Goal: Task Accomplishment & Management: Complete application form

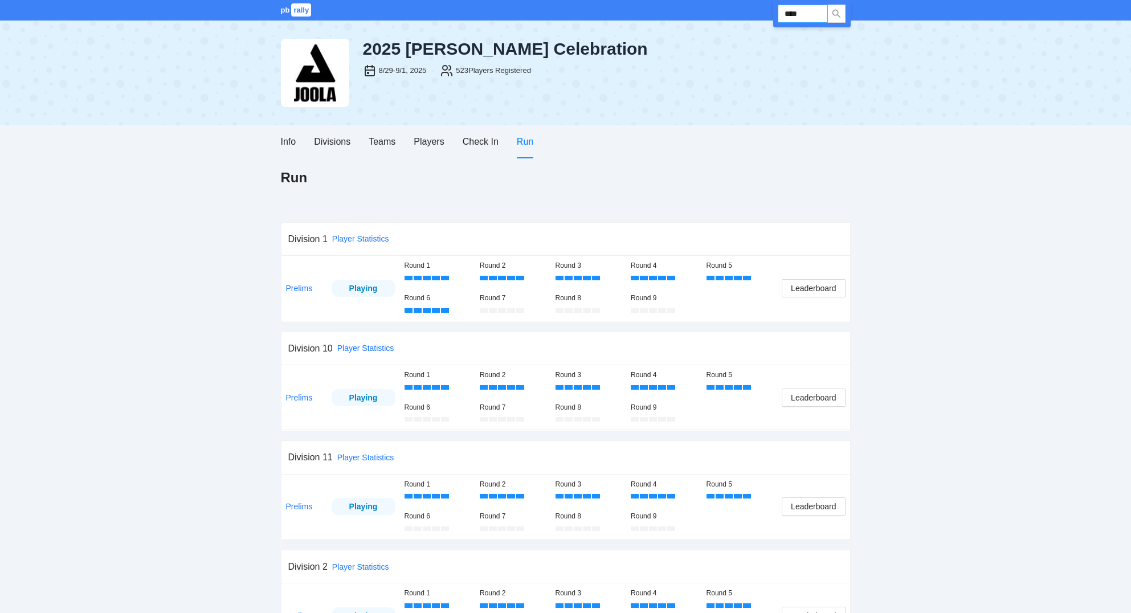
scroll to position [244, 0]
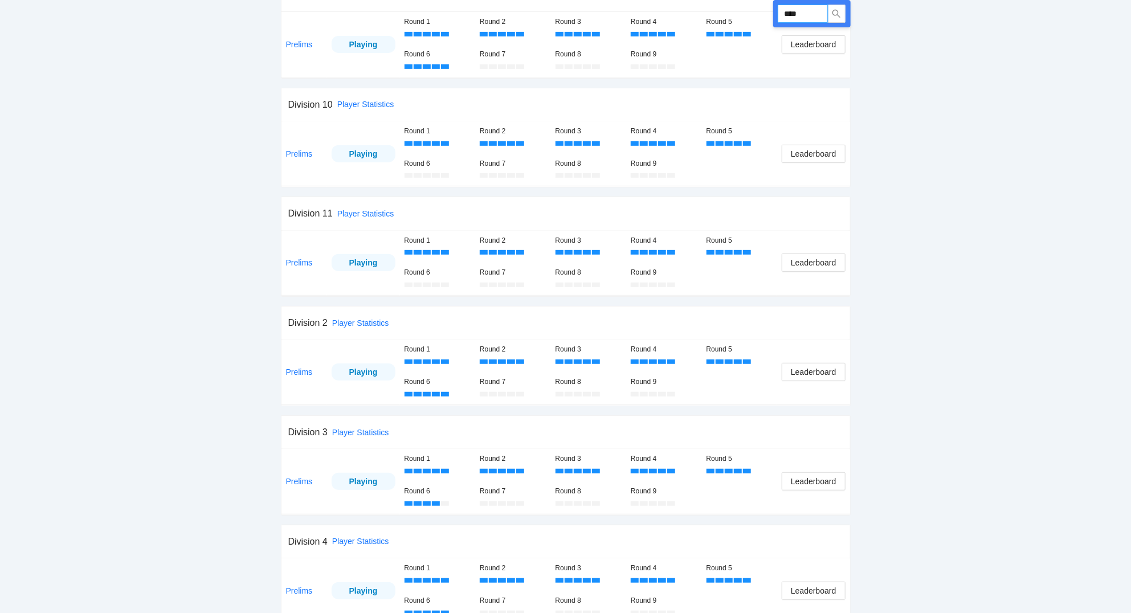
click at [813, 11] on input "****" at bounding box center [803, 14] width 50 height 18
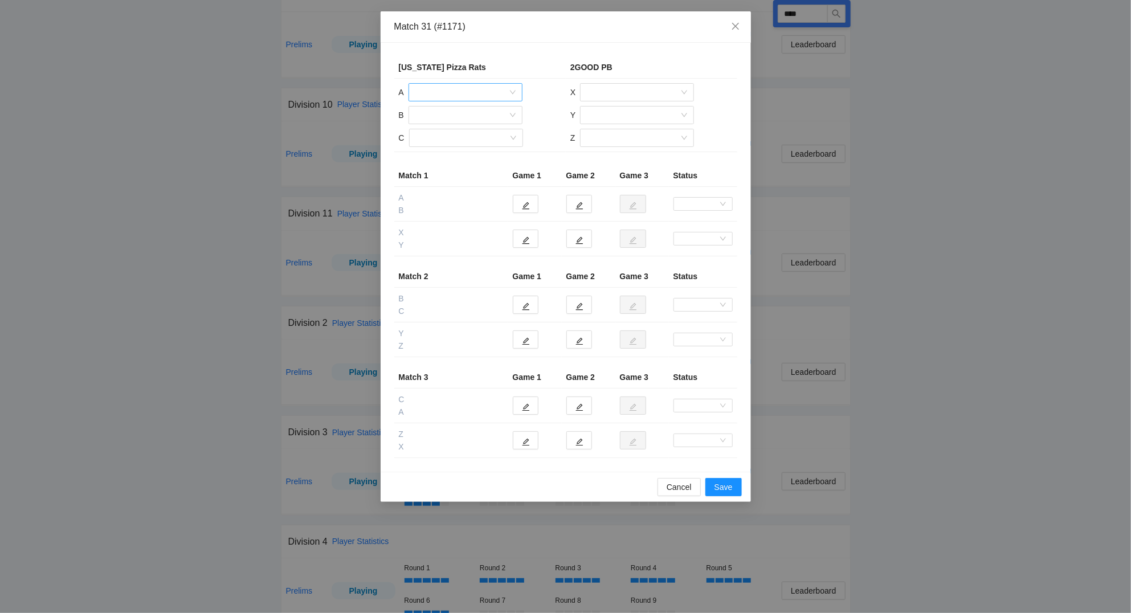
click at [462, 92] on input "search" at bounding box center [461, 92] width 92 height 17
click at [453, 115] on div "[PERSON_NAME]" at bounding box center [465, 115] width 100 height 13
click at [453, 115] on input "search" at bounding box center [461, 115] width 92 height 17
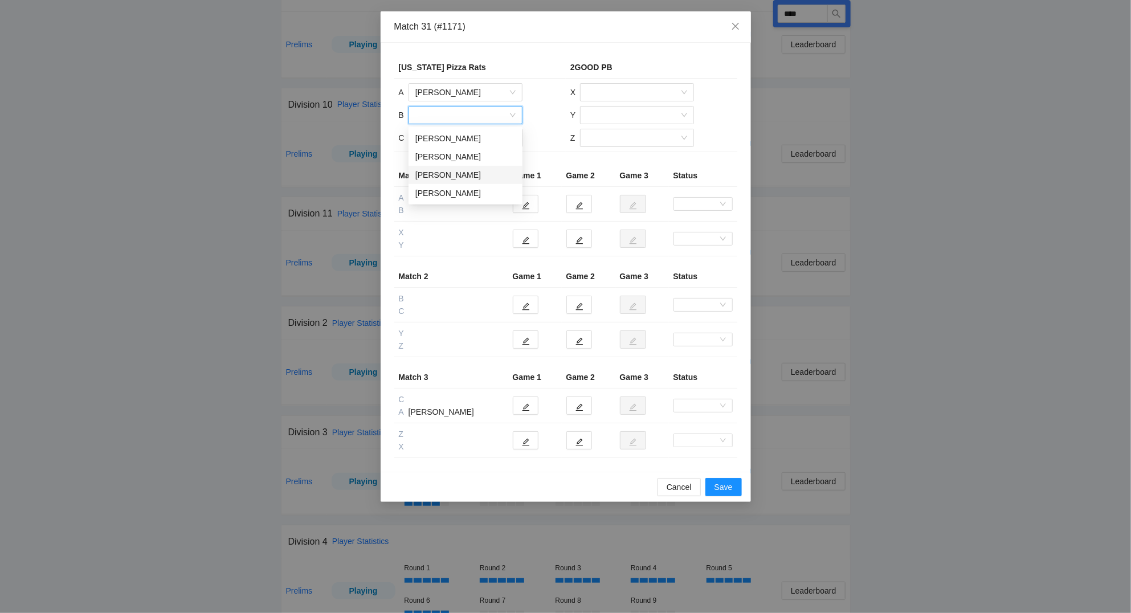
click at [443, 174] on div "[PERSON_NAME]" at bounding box center [465, 175] width 100 height 13
click at [456, 141] on input "search" at bounding box center [462, 137] width 92 height 17
click at [451, 195] on div "[PERSON_NAME]" at bounding box center [465, 197] width 100 height 13
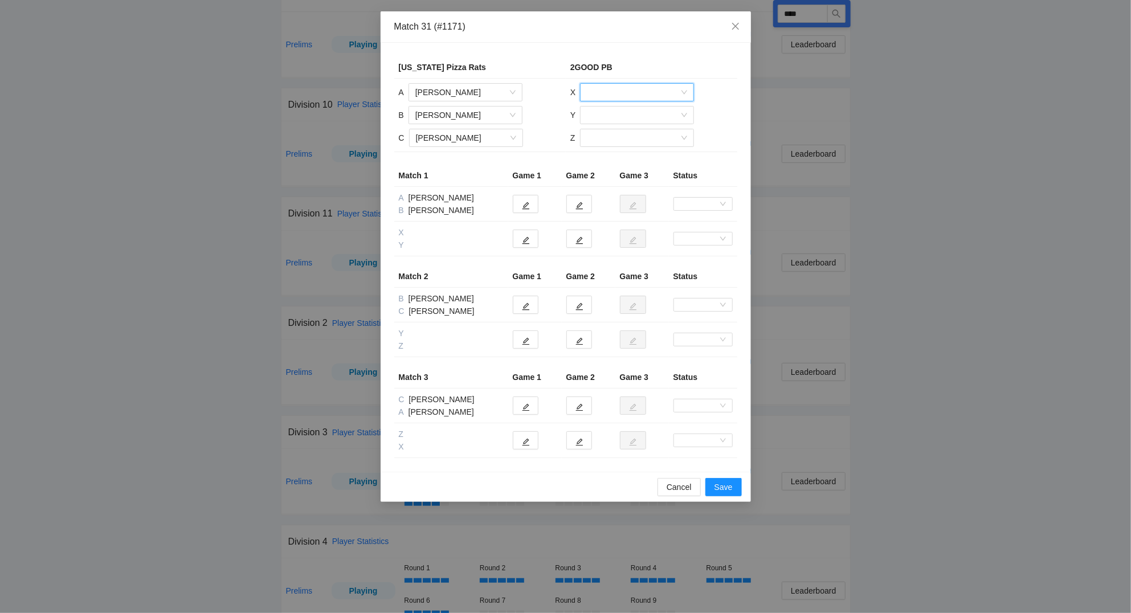
click at [621, 93] on input "search" at bounding box center [633, 92] width 92 height 17
click at [621, 115] on div "[PERSON_NAME]" at bounding box center [637, 115] width 100 height 13
click at [623, 116] on input "search" at bounding box center [633, 115] width 92 height 17
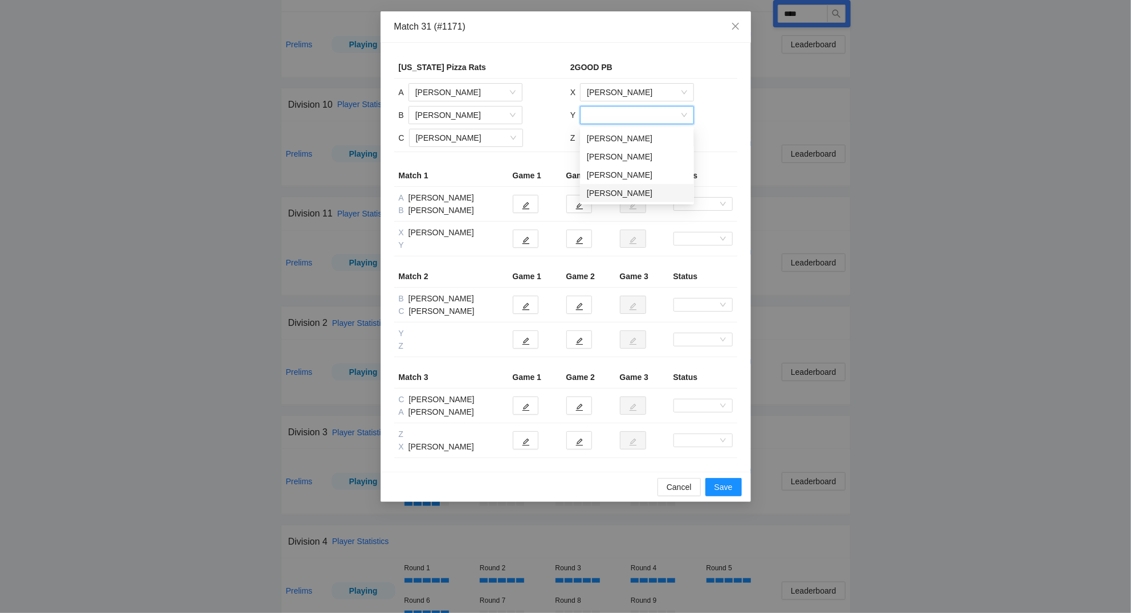
click at [632, 194] on div "[PERSON_NAME]" at bounding box center [637, 193] width 100 height 13
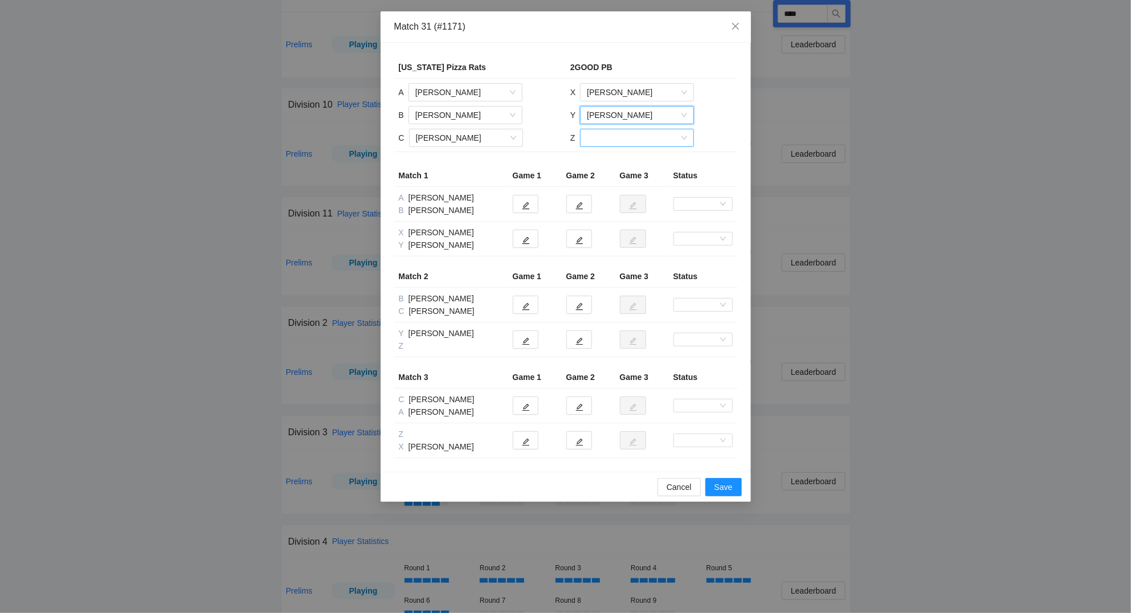
click at [625, 140] on input "search" at bounding box center [633, 137] width 92 height 17
click at [632, 193] on div "[PERSON_NAME]" at bounding box center [636, 197] width 100 height 13
click at [534, 207] on button "button" at bounding box center [526, 204] width 26 height 18
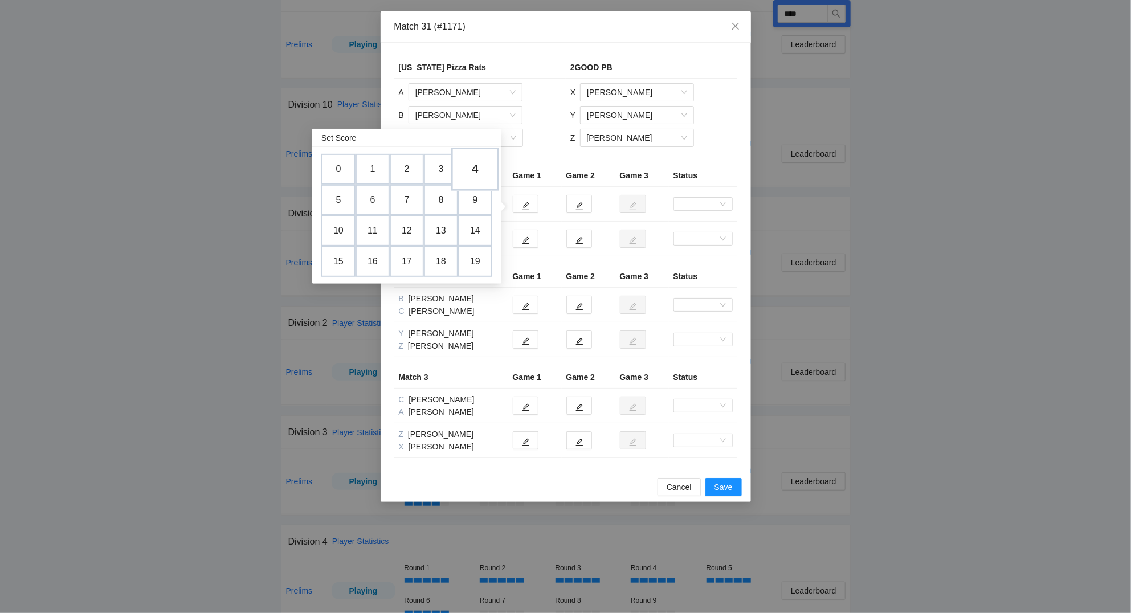
click at [476, 169] on td "4" at bounding box center [475, 169] width 48 height 43
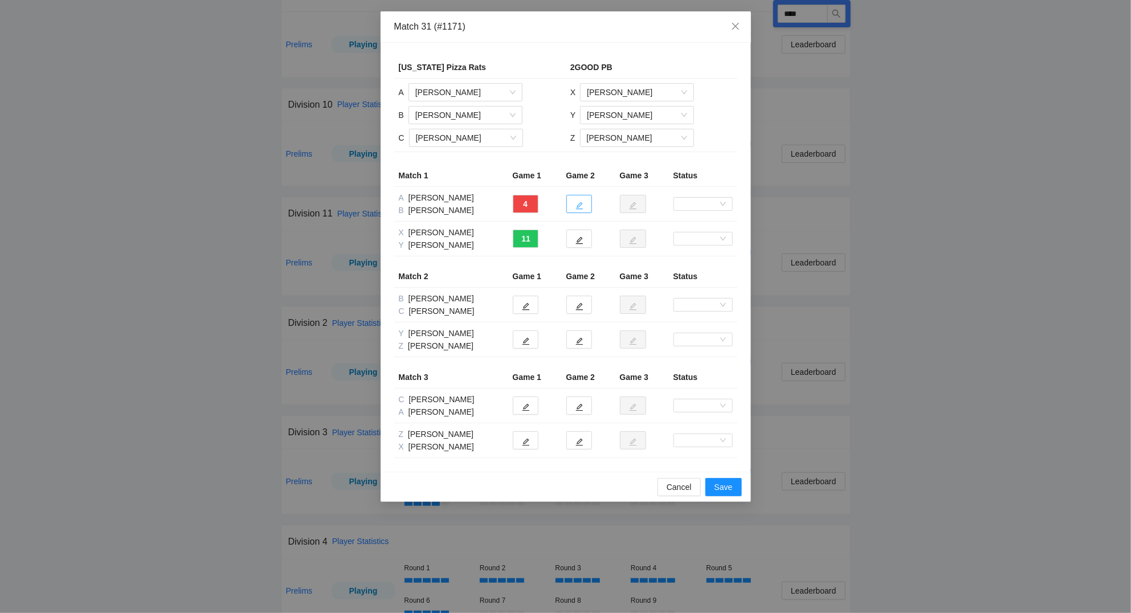
click at [578, 205] on icon "edit" at bounding box center [579, 206] width 8 height 8
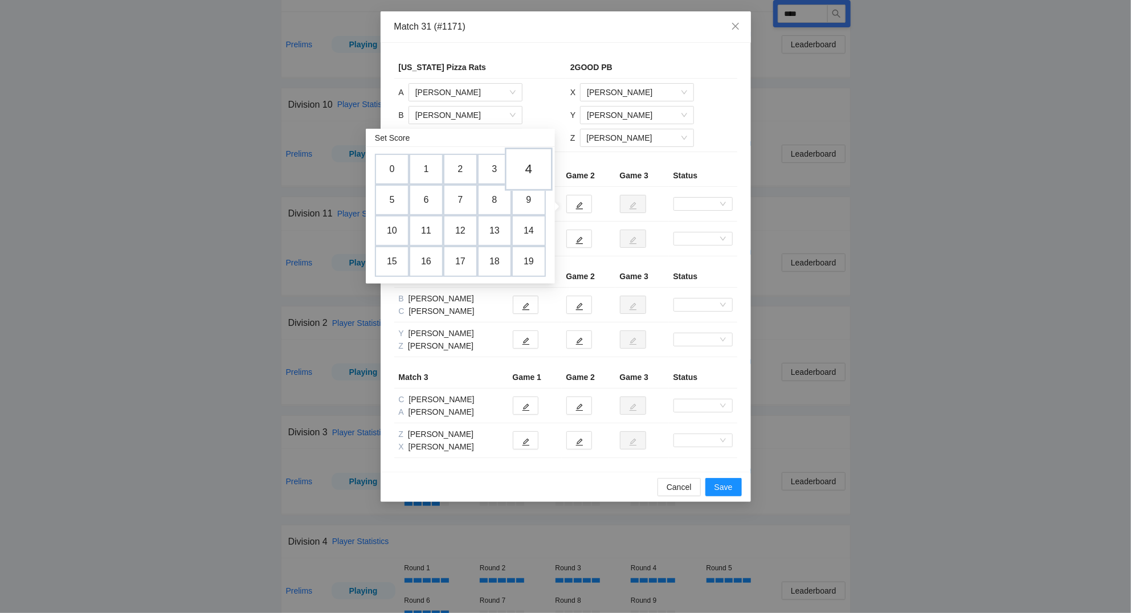
click at [530, 167] on td "4" at bounding box center [529, 169] width 48 height 43
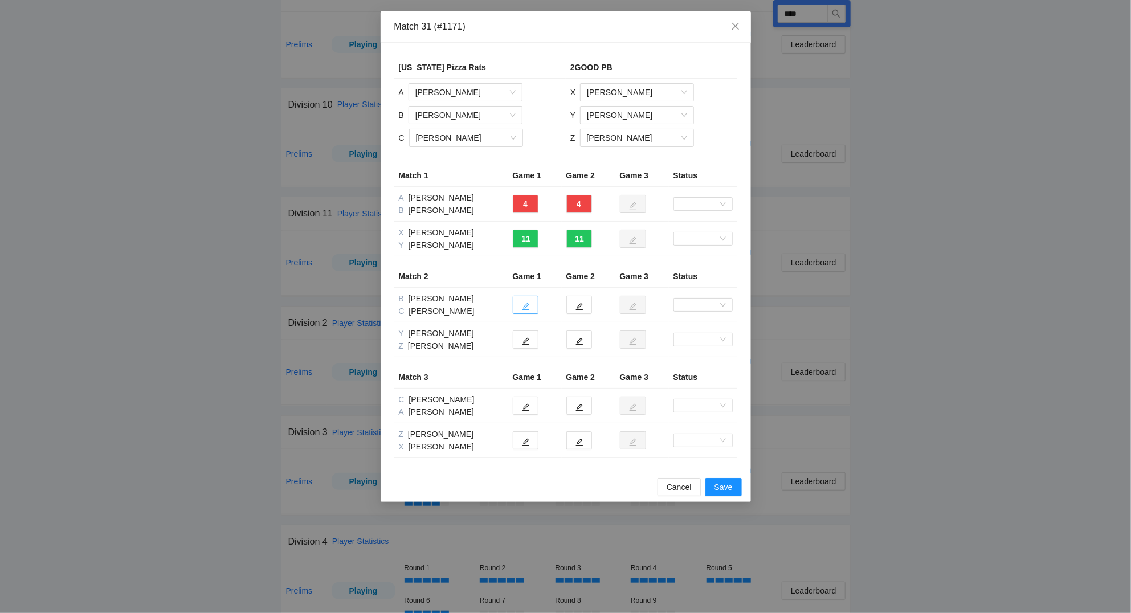
click at [532, 305] on button "button" at bounding box center [526, 305] width 26 height 18
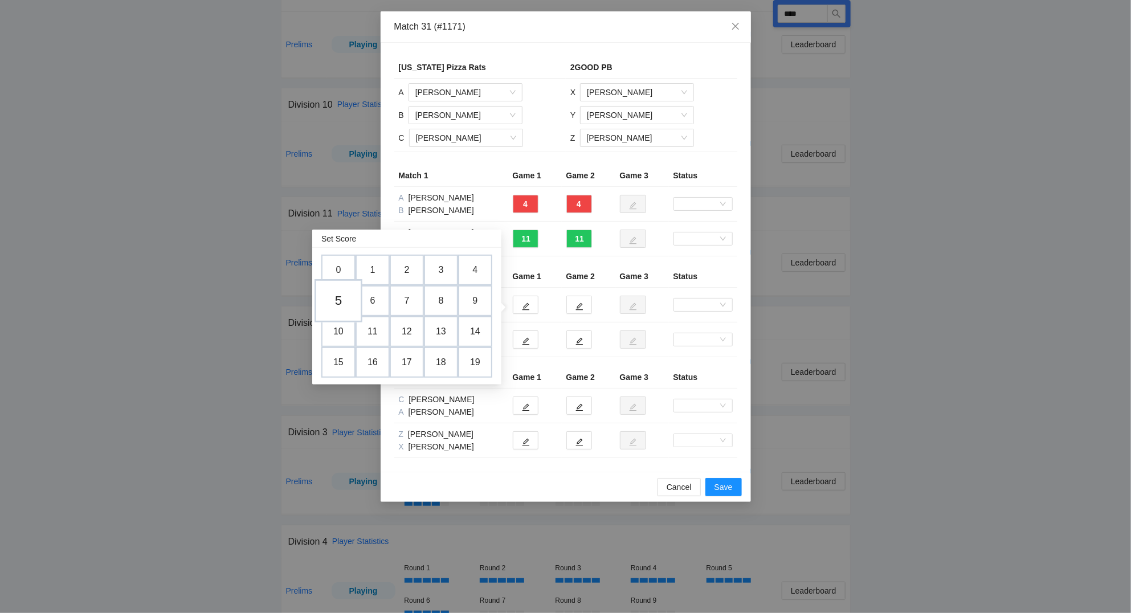
click at [345, 299] on td "5" at bounding box center [338, 300] width 48 height 43
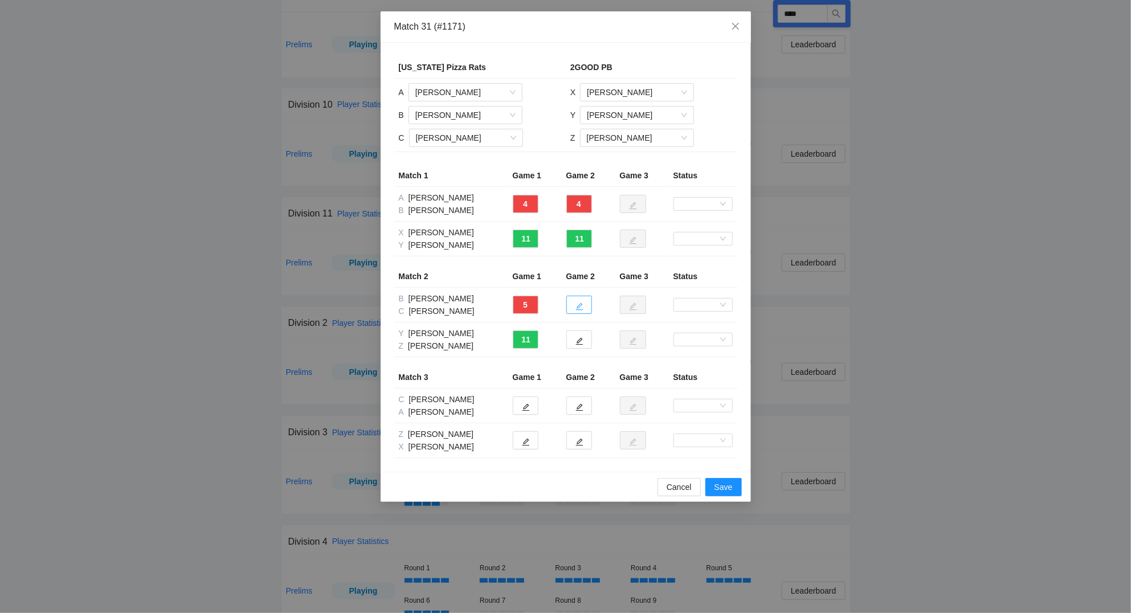
click at [584, 307] on button "button" at bounding box center [579, 305] width 26 height 18
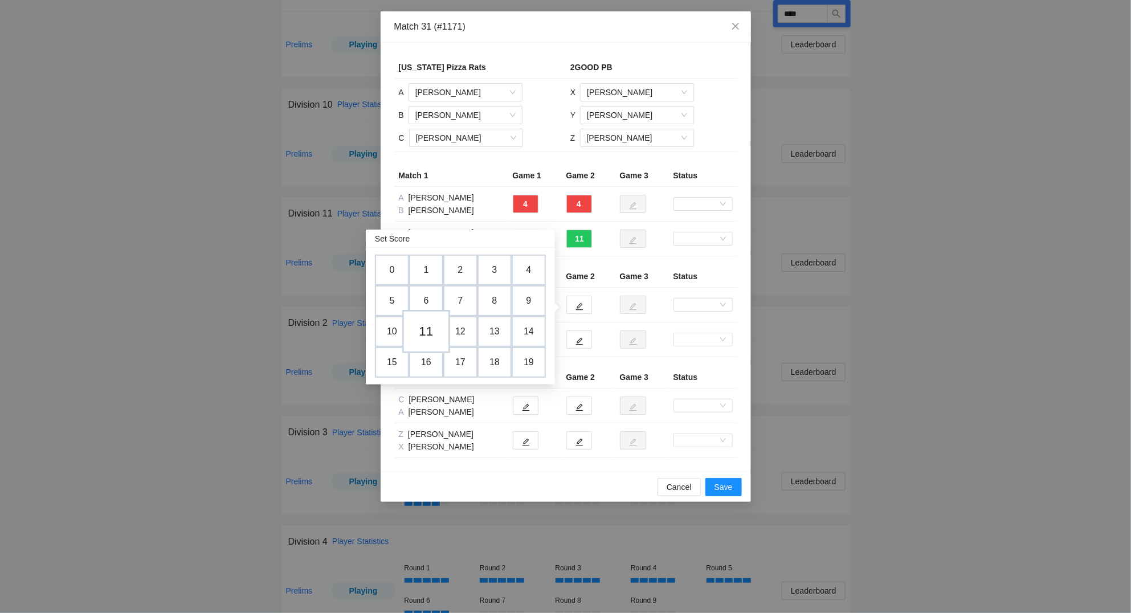
click at [426, 333] on td "11" at bounding box center [426, 331] width 48 height 43
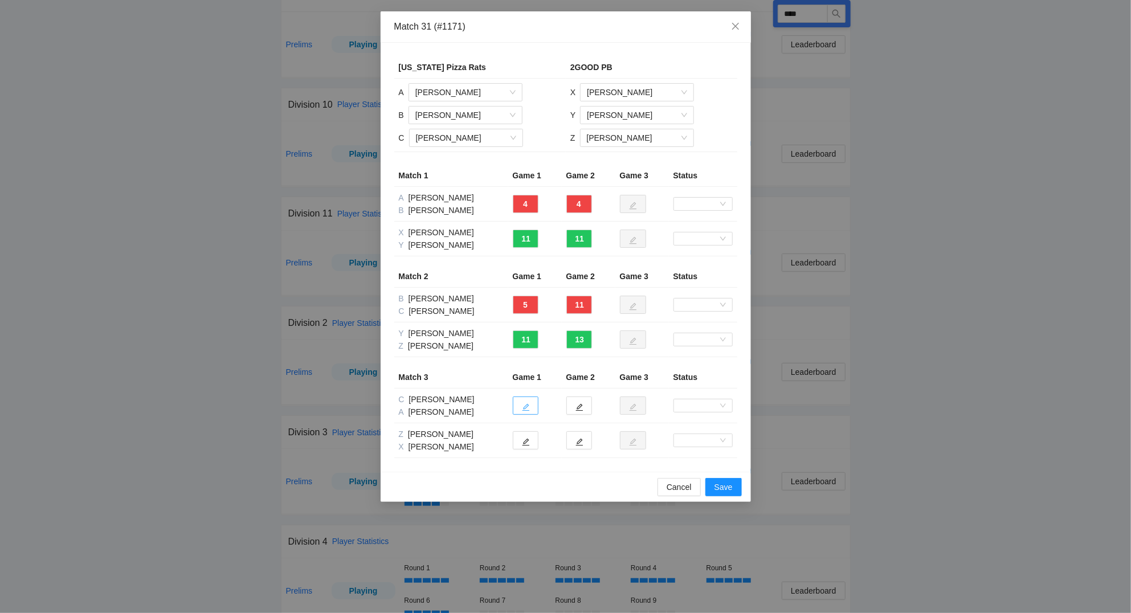
click at [526, 405] on icon "edit" at bounding box center [526, 407] width 8 height 8
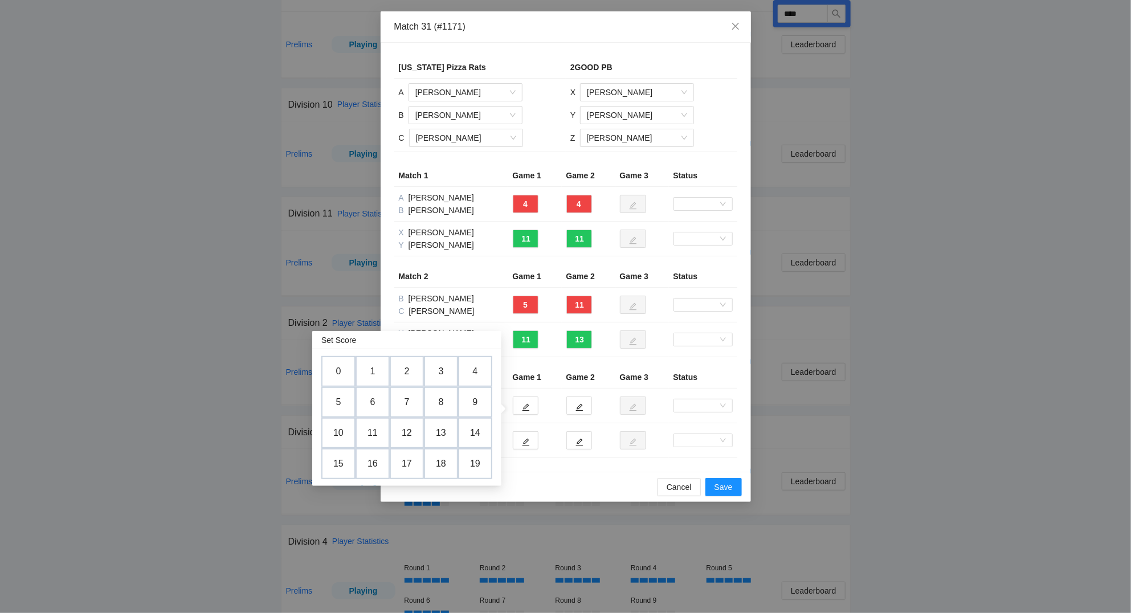
drag, startPoint x: 377, startPoint y: 371, endPoint x: 506, endPoint y: 400, distance: 132.4
click at [377, 371] on td "1" at bounding box center [372, 371] width 34 height 31
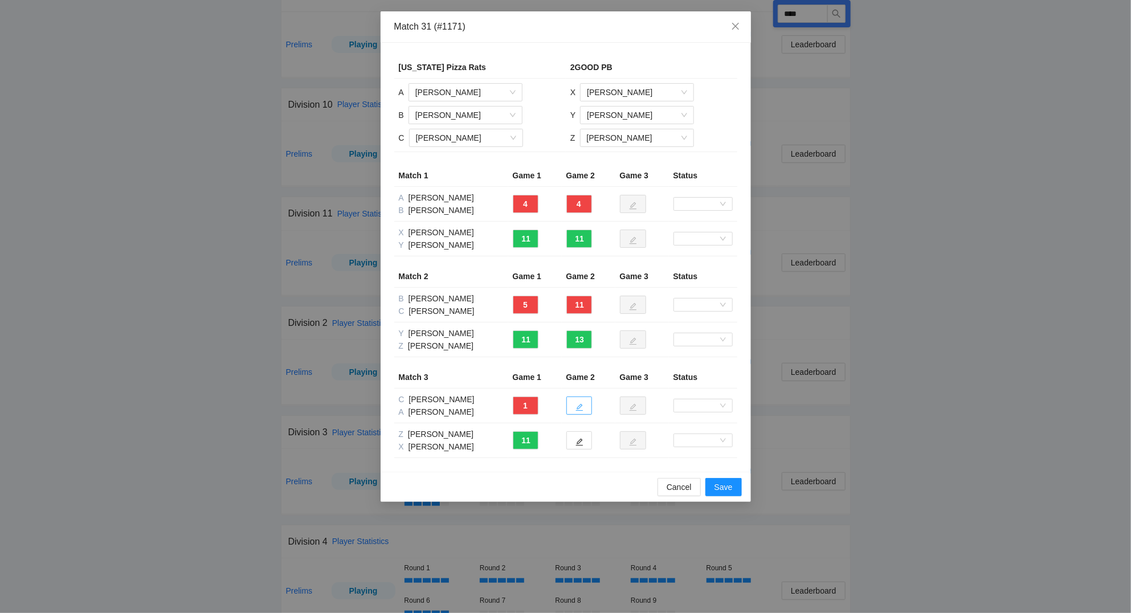
click at [583, 409] on button "button" at bounding box center [579, 405] width 26 height 18
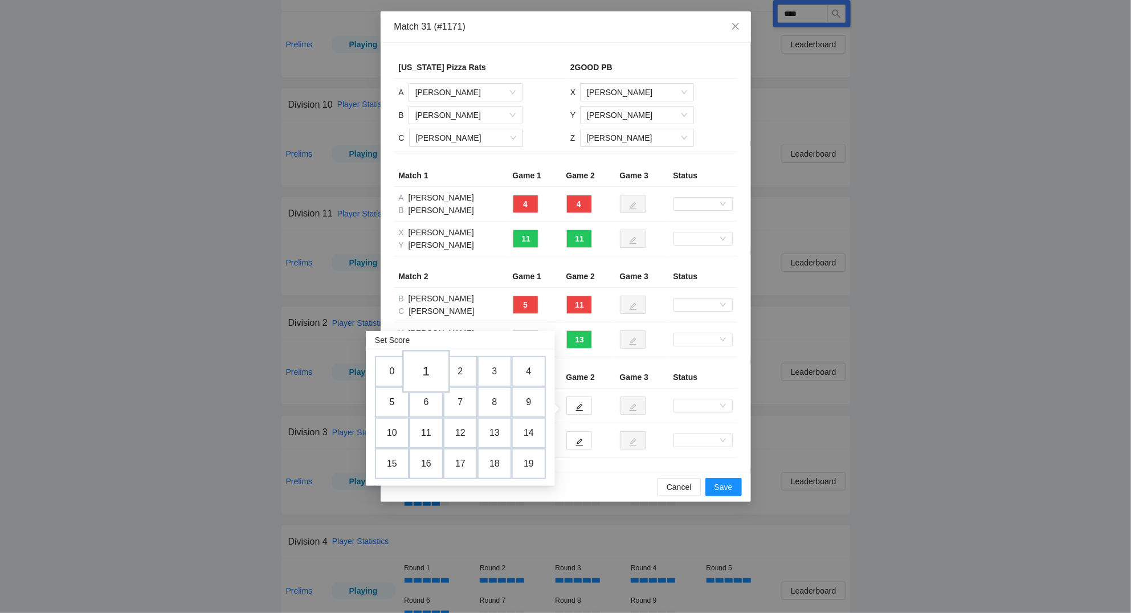
click at [430, 371] on td "1" at bounding box center [426, 371] width 48 height 43
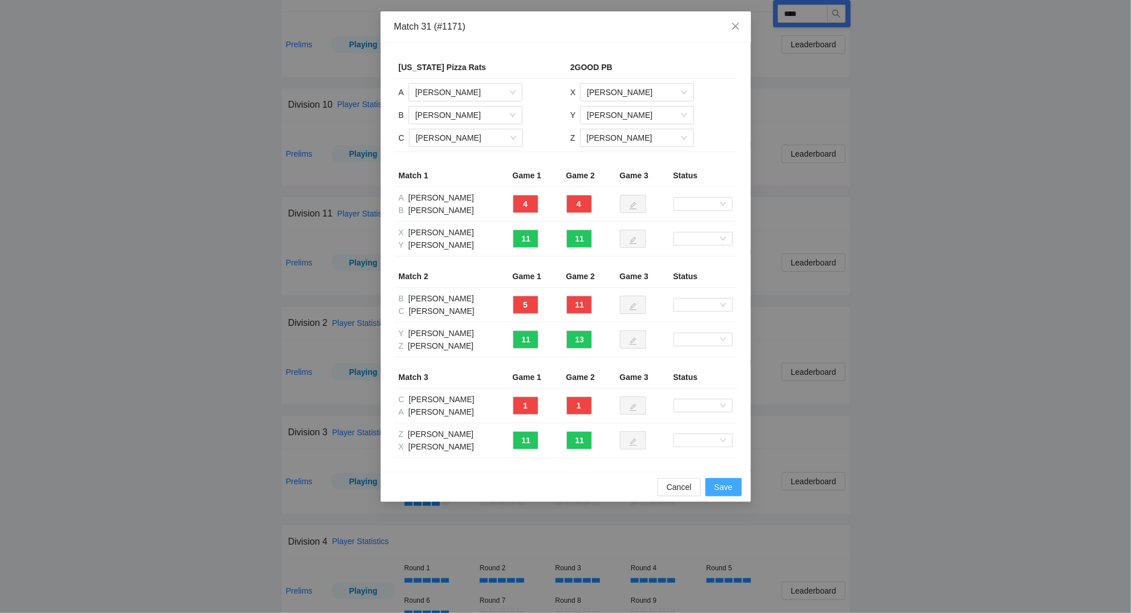
click at [719, 488] on span "Save" at bounding box center [723, 487] width 18 height 13
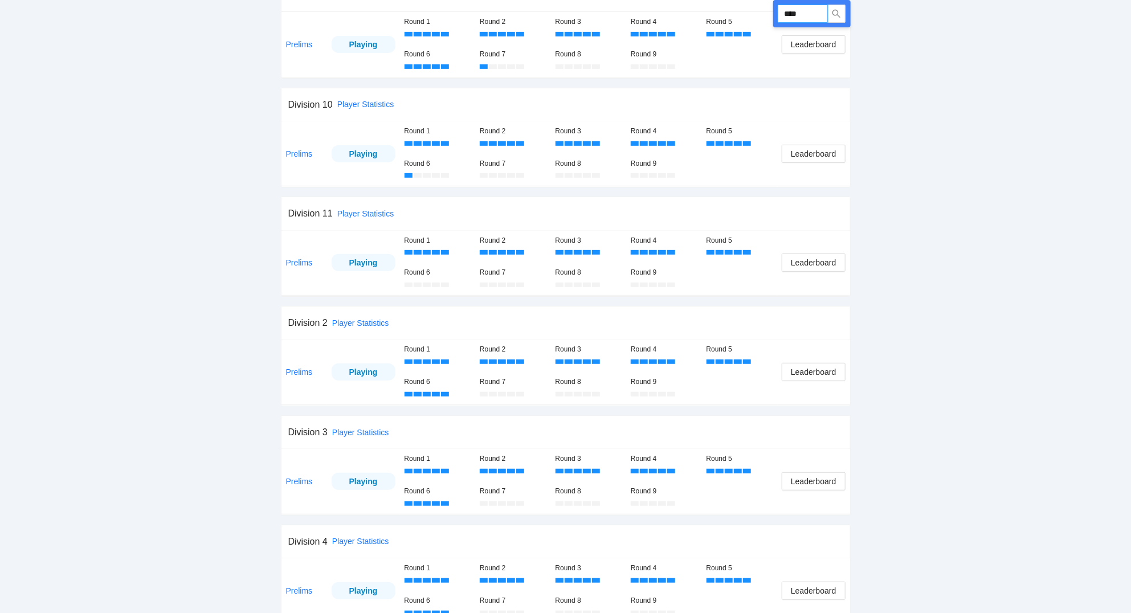
click at [819, 13] on input "****" at bounding box center [803, 14] width 50 height 18
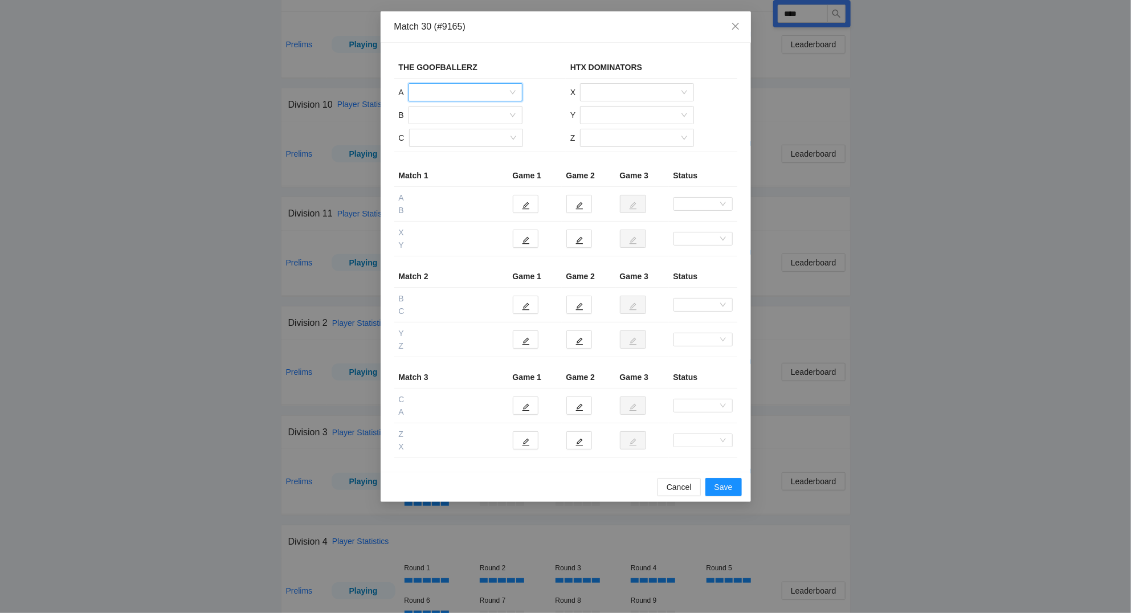
click at [456, 93] on input "search" at bounding box center [461, 92] width 92 height 17
click at [458, 154] on div "[PERSON_NAME]" at bounding box center [465, 152] width 100 height 13
click at [451, 117] on input "search" at bounding box center [461, 115] width 92 height 17
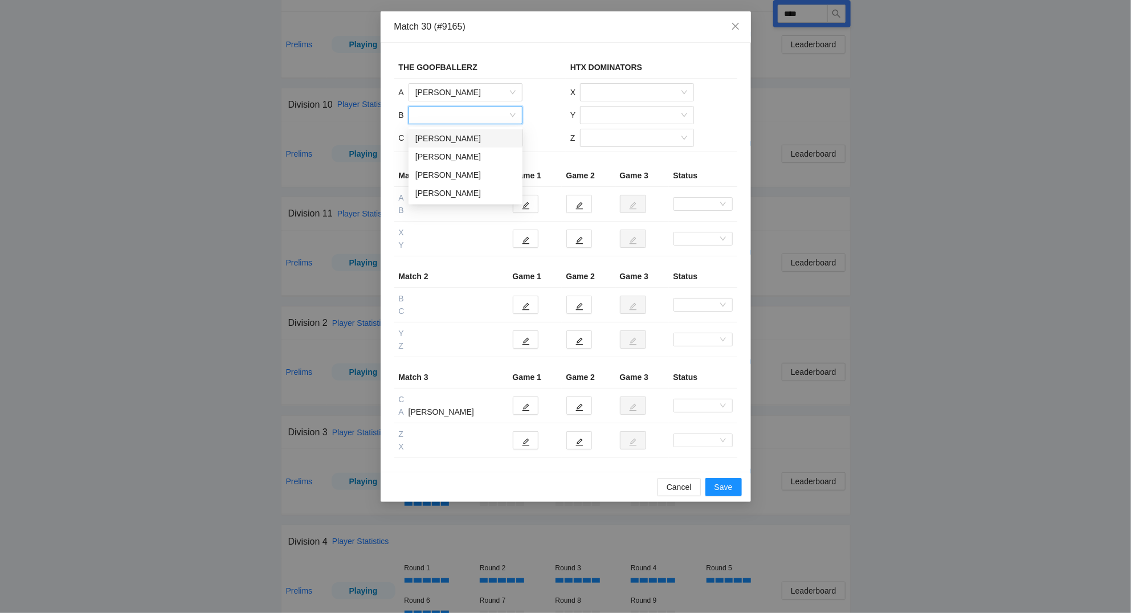
click at [440, 136] on div "[PERSON_NAME]" at bounding box center [465, 138] width 100 height 13
click at [447, 136] on input "search" at bounding box center [462, 137] width 92 height 17
click at [453, 159] on div "[PERSON_NAME]" at bounding box center [465, 161] width 100 height 13
click at [648, 93] on input "search" at bounding box center [633, 92] width 92 height 17
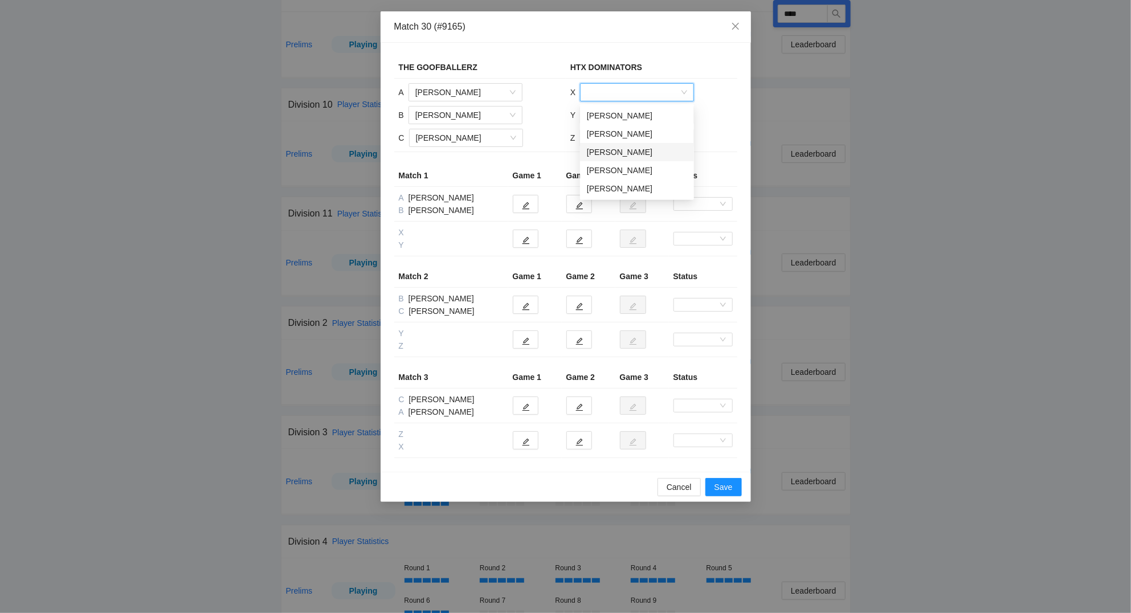
click at [627, 148] on div "[PERSON_NAME]" at bounding box center [637, 152] width 100 height 13
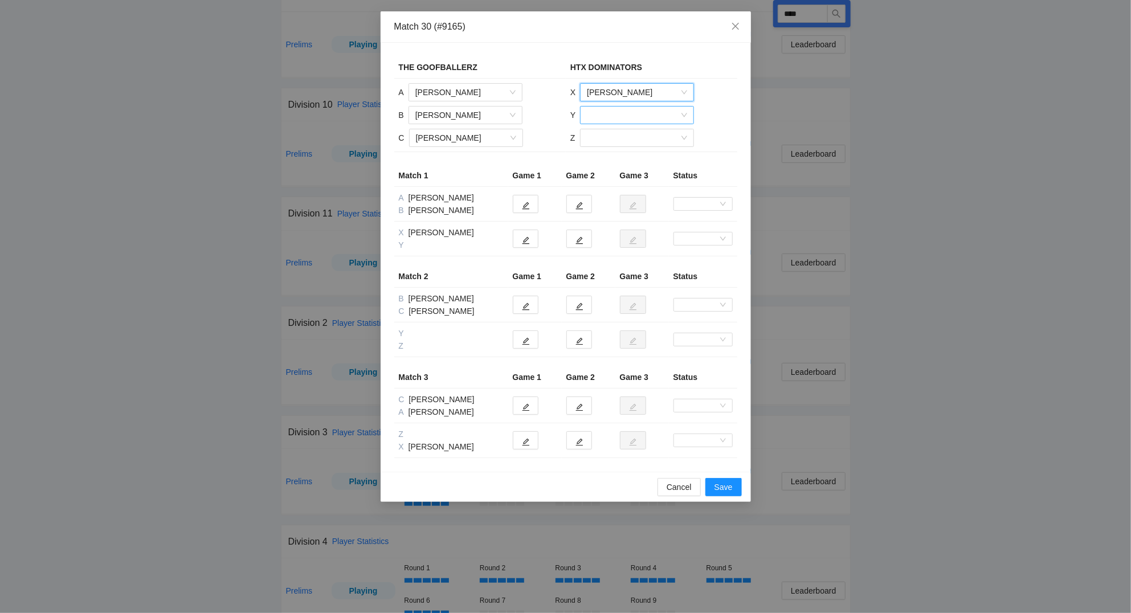
click at [623, 115] on input "search" at bounding box center [633, 115] width 92 height 17
click at [613, 137] on div "[PERSON_NAME]" at bounding box center [637, 138] width 100 height 13
click at [611, 137] on input "search" at bounding box center [633, 137] width 92 height 17
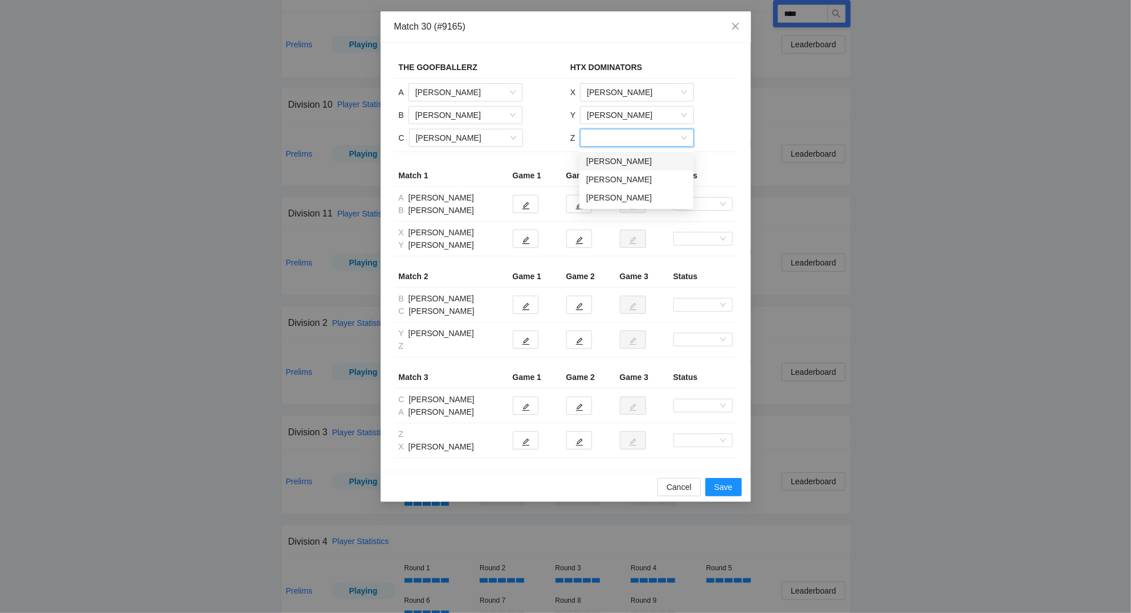
click at [618, 158] on div "[PERSON_NAME]" at bounding box center [636, 161] width 100 height 13
click at [525, 206] on icon "edit" at bounding box center [526, 206] width 8 height 8
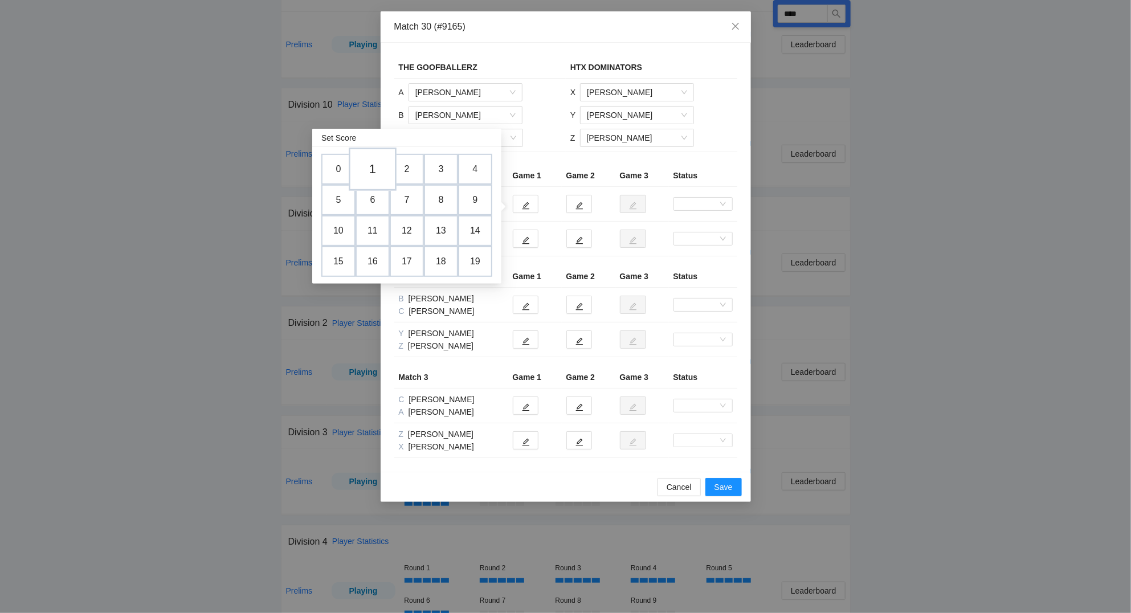
click at [375, 170] on td "1" at bounding box center [373, 169] width 48 height 43
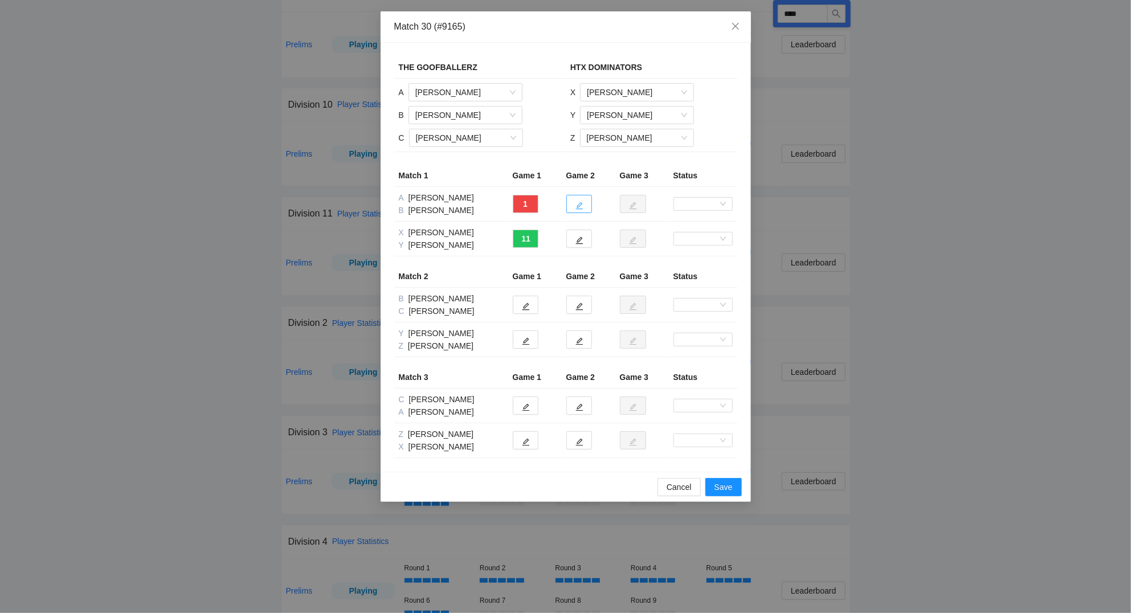
click at [583, 207] on icon "edit" at bounding box center [579, 206] width 8 height 8
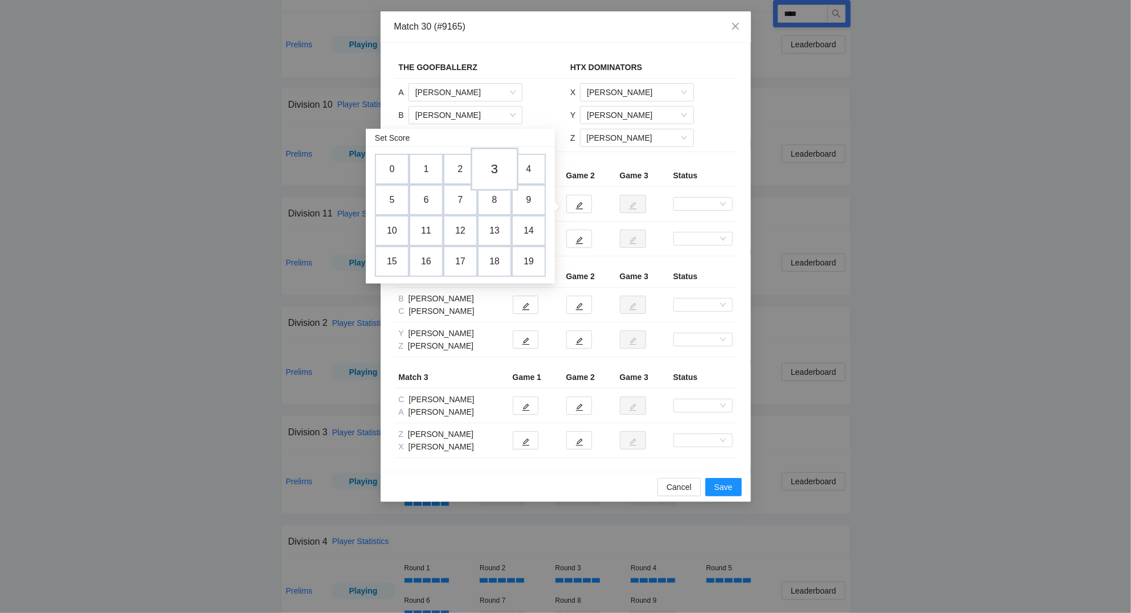
click at [497, 169] on td "3" at bounding box center [495, 169] width 48 height 43
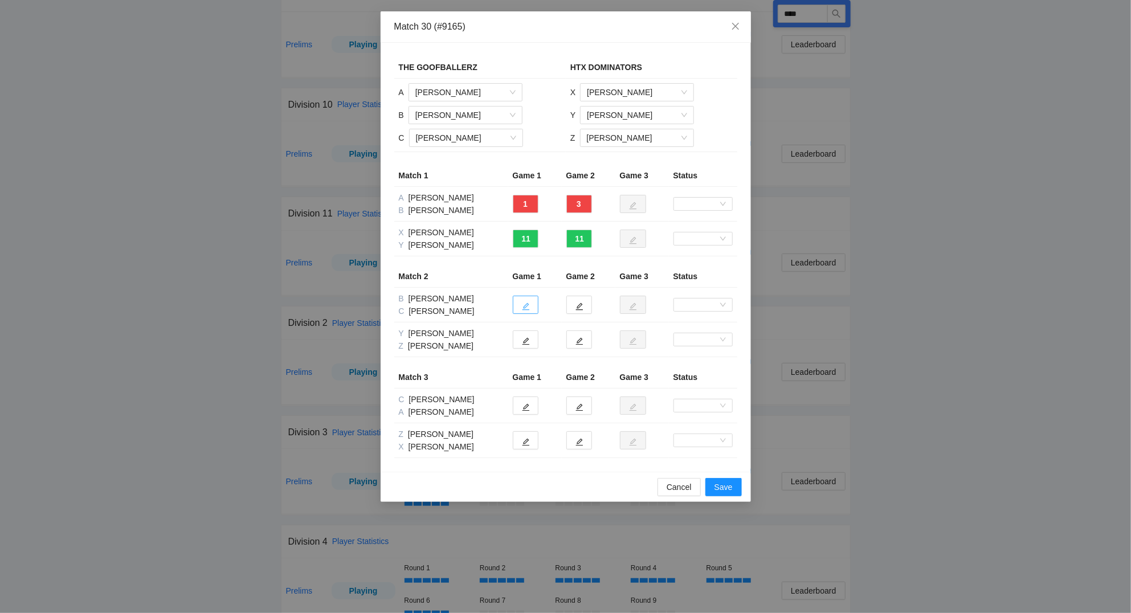
click at [529, 305] on icon "edit" at bounding box center [526, 306] width 8 height 8
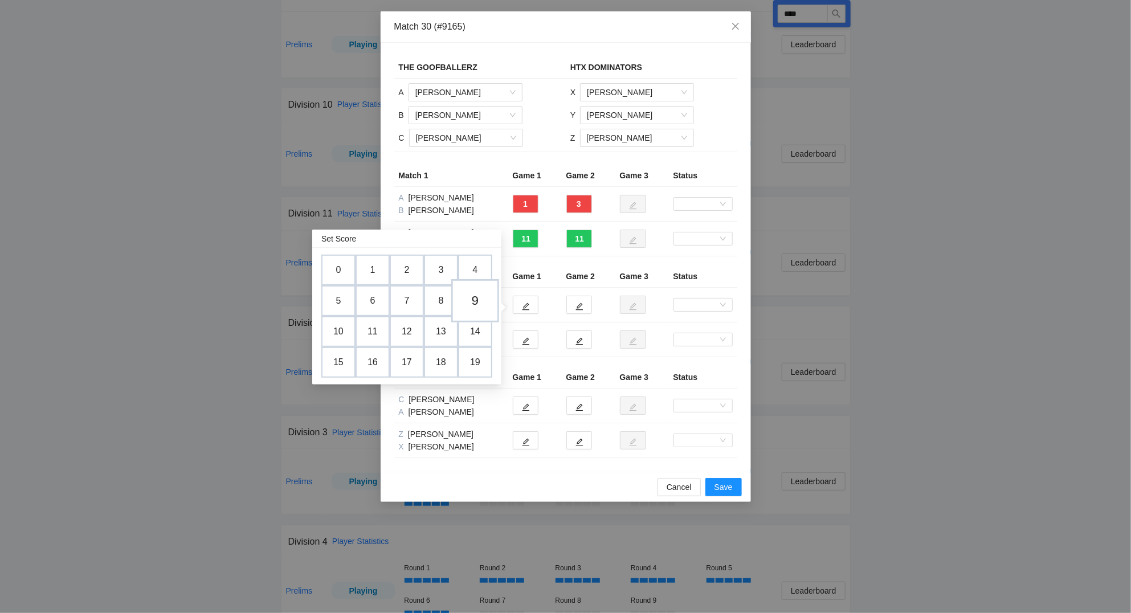
click at [473, 295] on td "9" at bounding box center [475, 300] width 48 height 43
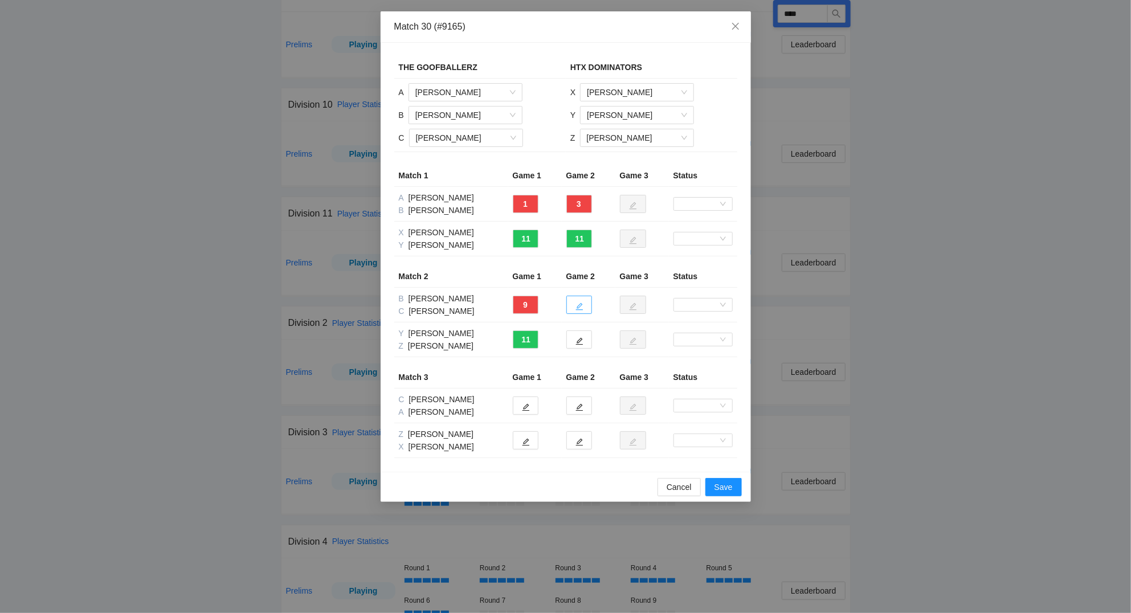
click at [582, 306] on icon "edit" at bounding box center [579, 306] width 8 height 8
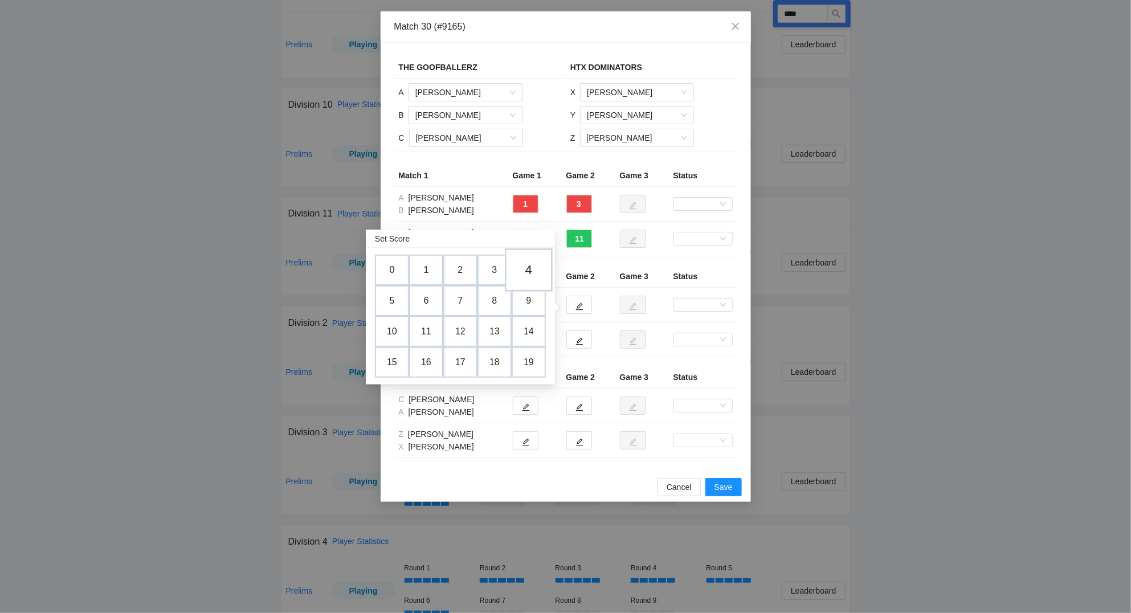
click at [534, 269] on td "4" at bounding box center [529, 269] width 48 height 43
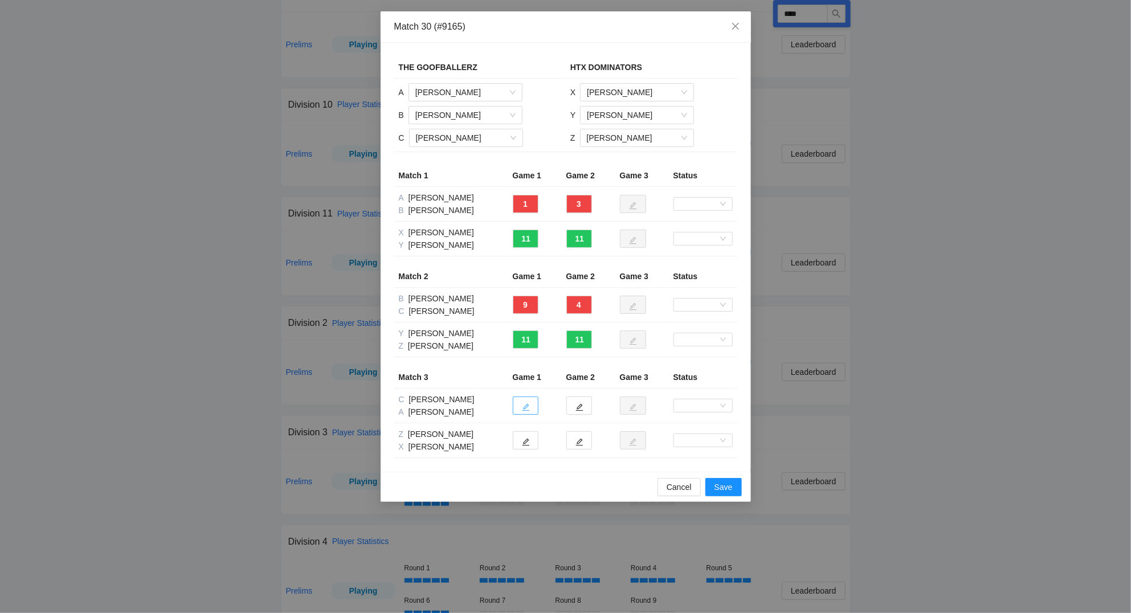
click at [525, 408] on icon "edit" at bounding box center [526, 407] width 8 height 8
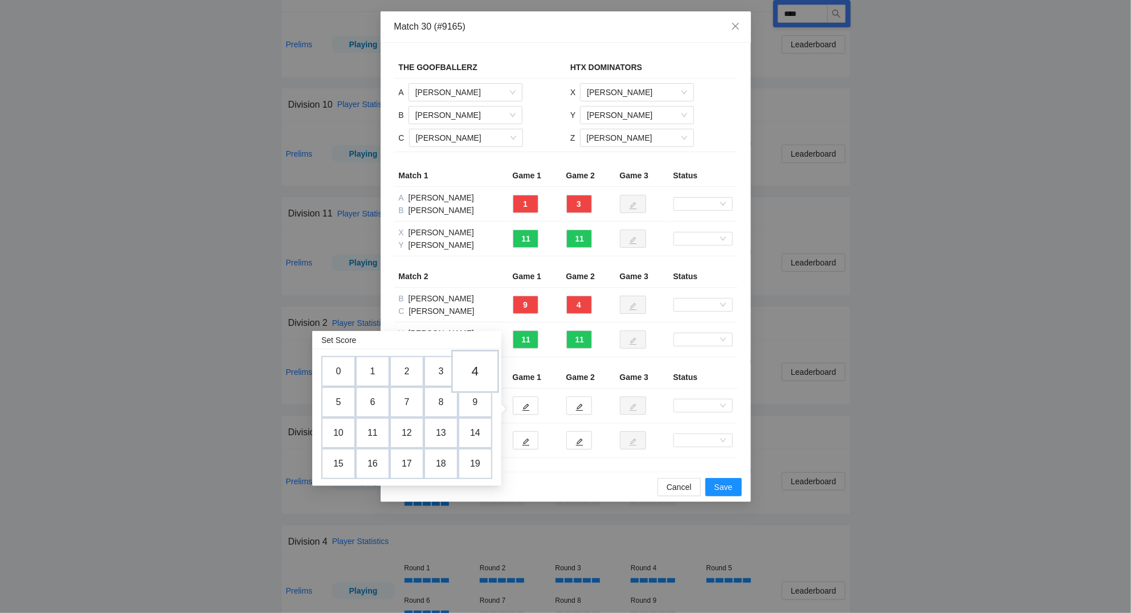
click at [477, 372] on td "4" at bounding box center [475, 371] width 48 height 43
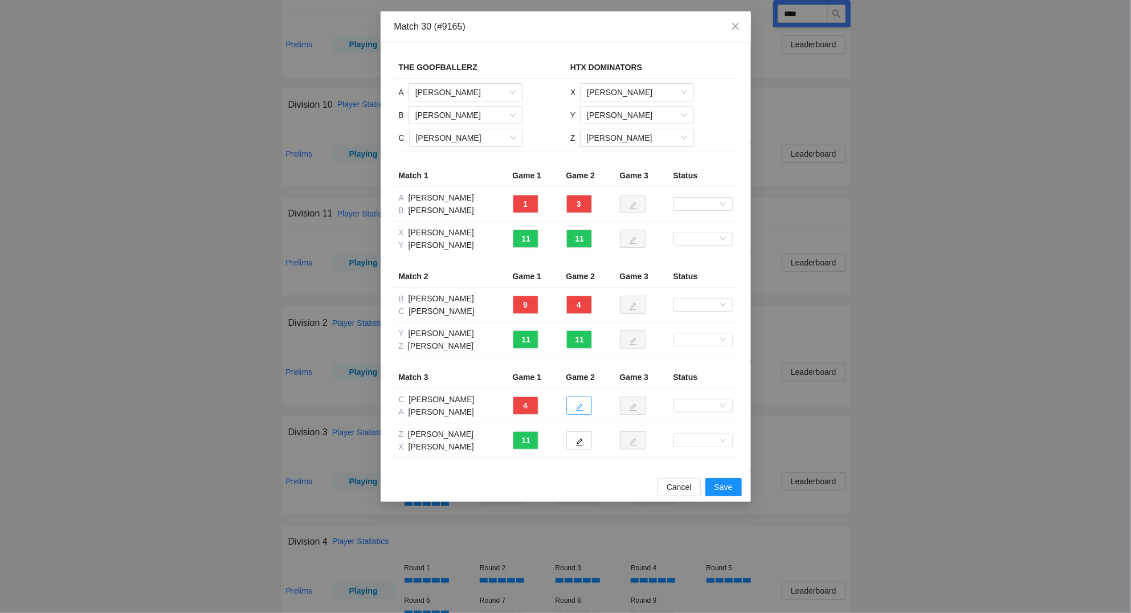
click at [583, 405] on icon "edit" at bounding box center [579, 407] width 8 height 8
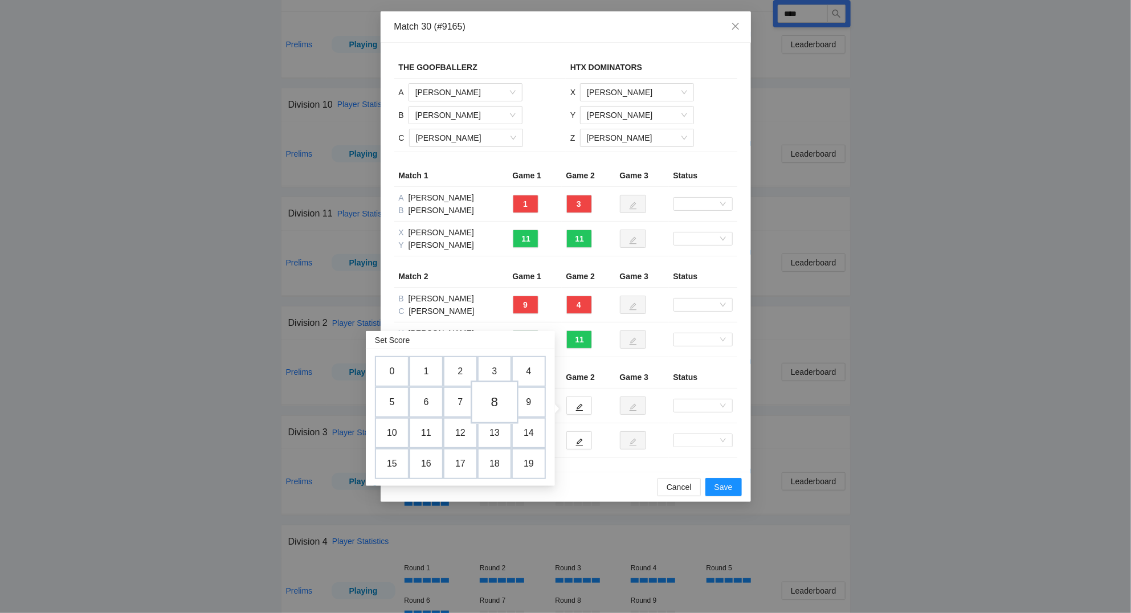
click at [496, 402] on td "8" at bounding box center [495, 402] width 48 height 43
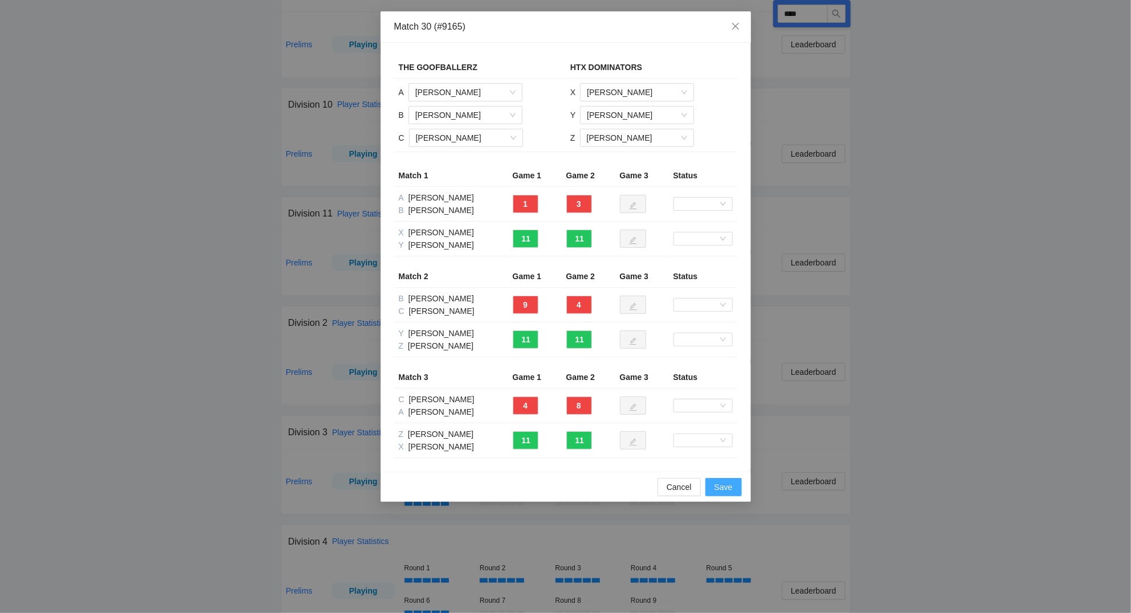
click at [727, 488] on span "Save" at bounding box center [723, 487] width 18 height 13
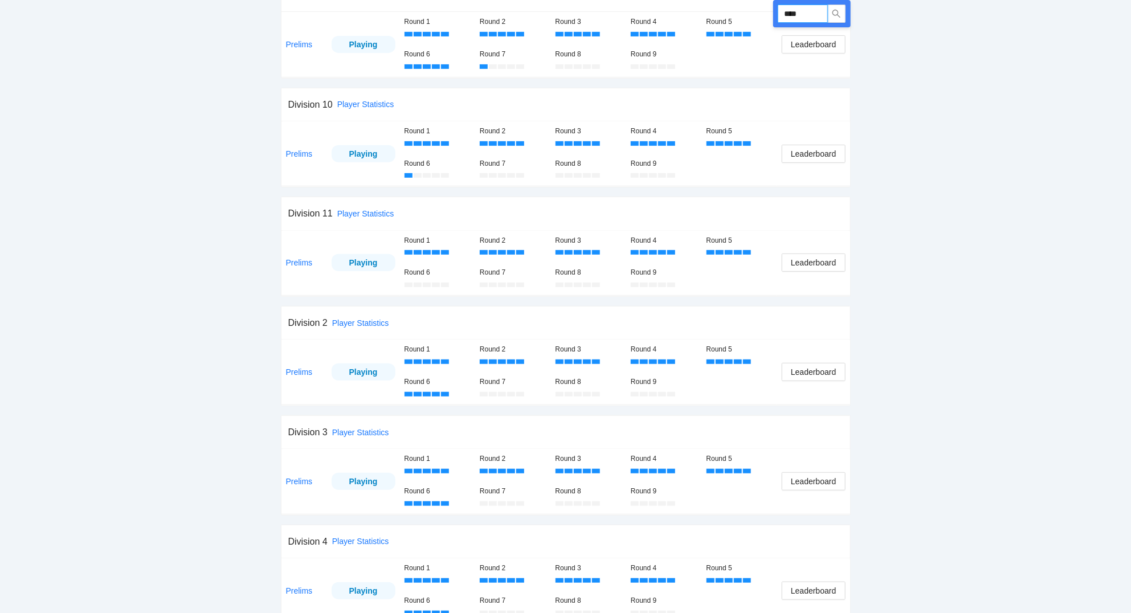
click at [815, 12] on input "****" at bounding box center [803, 14] width 50 height 18
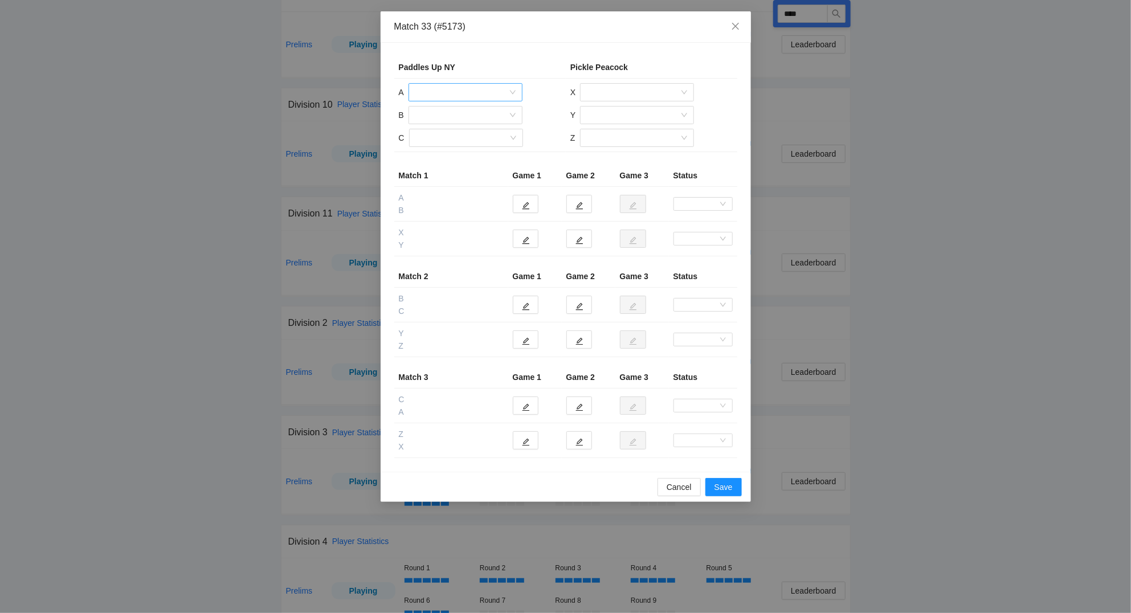
click at [479, 93] on input "search" at bounding box center [461, 92] width 92 height 17
click at [457, 169] on div "[PERSON_NAME]" at bounding box center [465, 170] width 100 height 13
click at [454, 114] on input "search" at bounding box center [461, 115] width 92 height 17
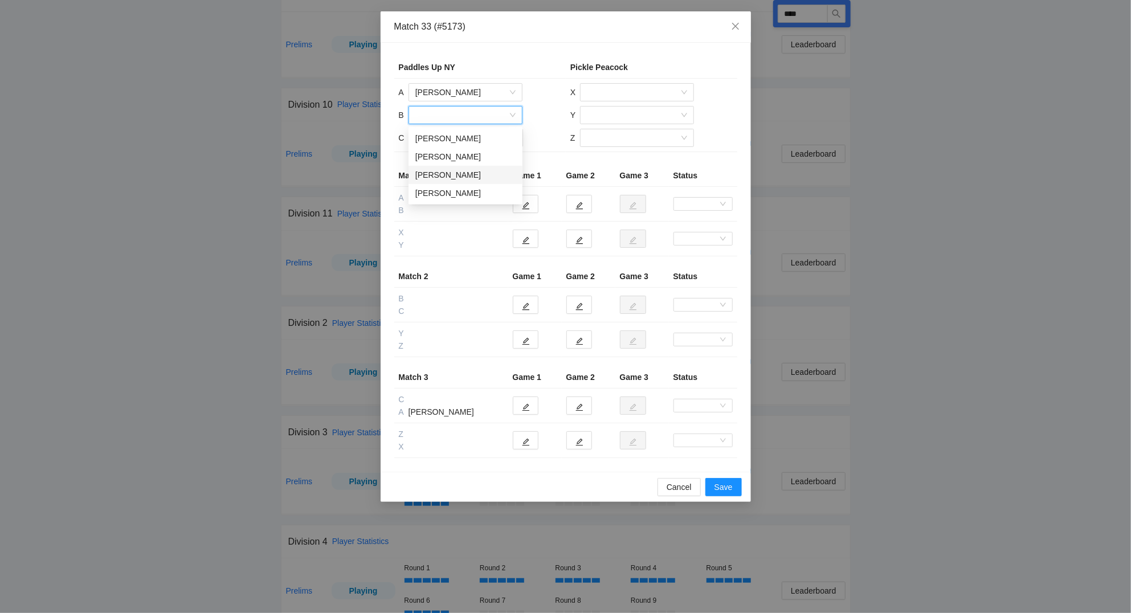
click at [437, 175] on div "[PERSON_NAME]" at bounding box center [465, 175] width 100 height 13
click at [436, 137] on input "search" at bounding box center [462, 137] width 92 height 17
click at [448, 162] on div "[PERSON_NAME]" at bounding box center [465, 161] width 100 height 13
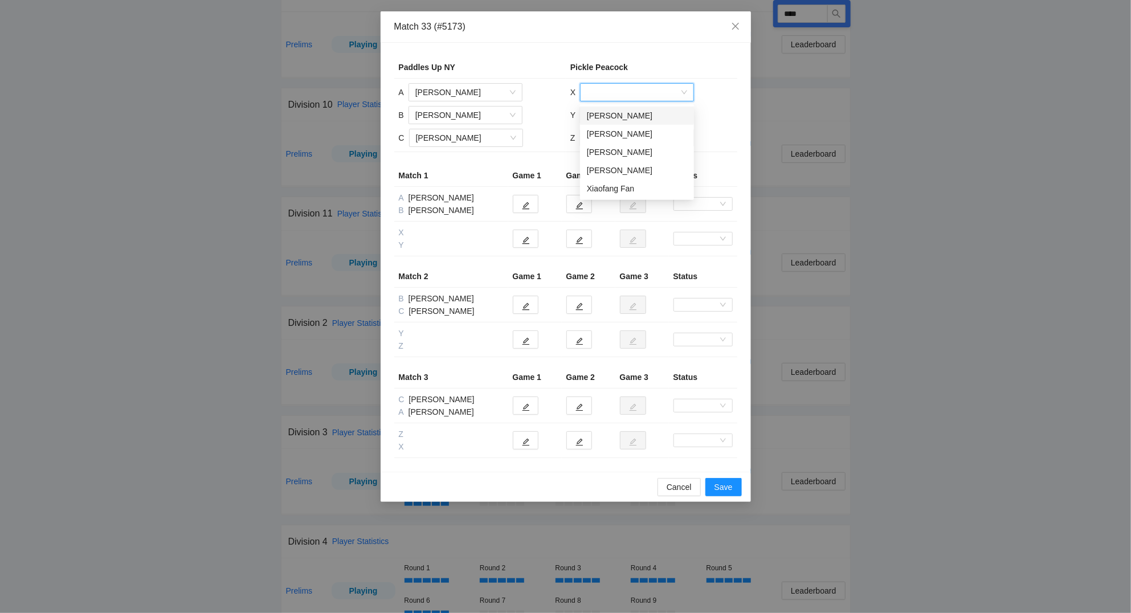
click at [613, 91] on input "search" at bounding box center [633, 92] width 92 height 17
click at [614, 170] on div "[PERSON_NAME]" at bounding box center [637, 170] width 100 height 13
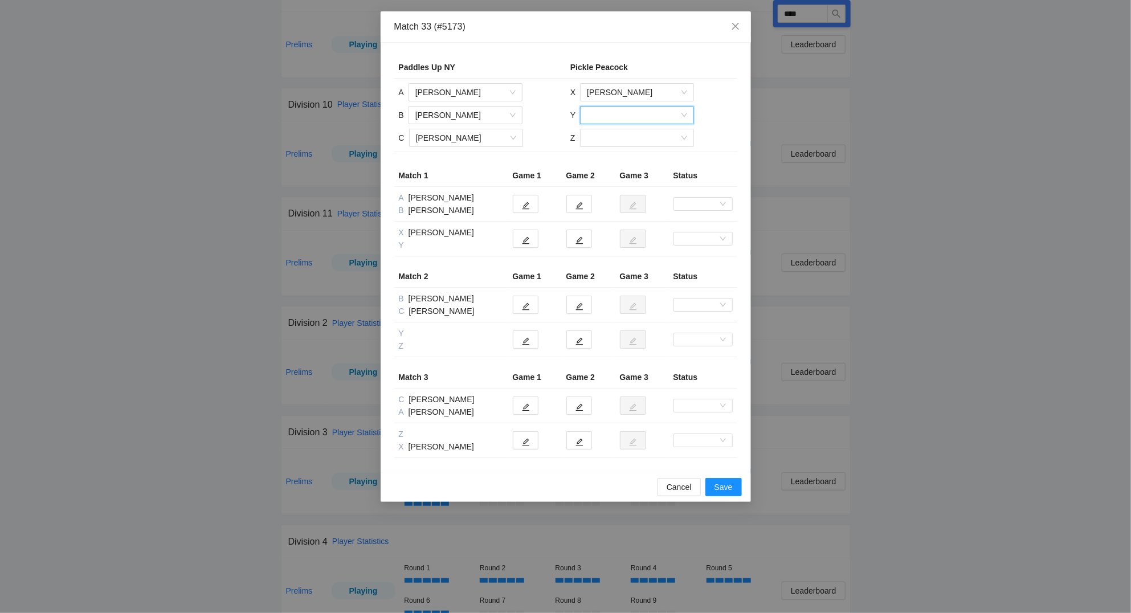
click at [605, 114] on input "search" at bounding box center [633, 115] width 92 height 17
click at [610, 157] on div "[PERSON_NAME]" at bounding box center [637, 156] width 100 height 13
click at [616, 140] on input "search" at bounding box center [633, 137] width 92 height 17
click at [615, 177] on div "[PERSON_NAME]" at bounding box center [636, 179] width 100 height 13
click at [532, 241] on button "button" at bounding box center [526, 239] width 26 height 18
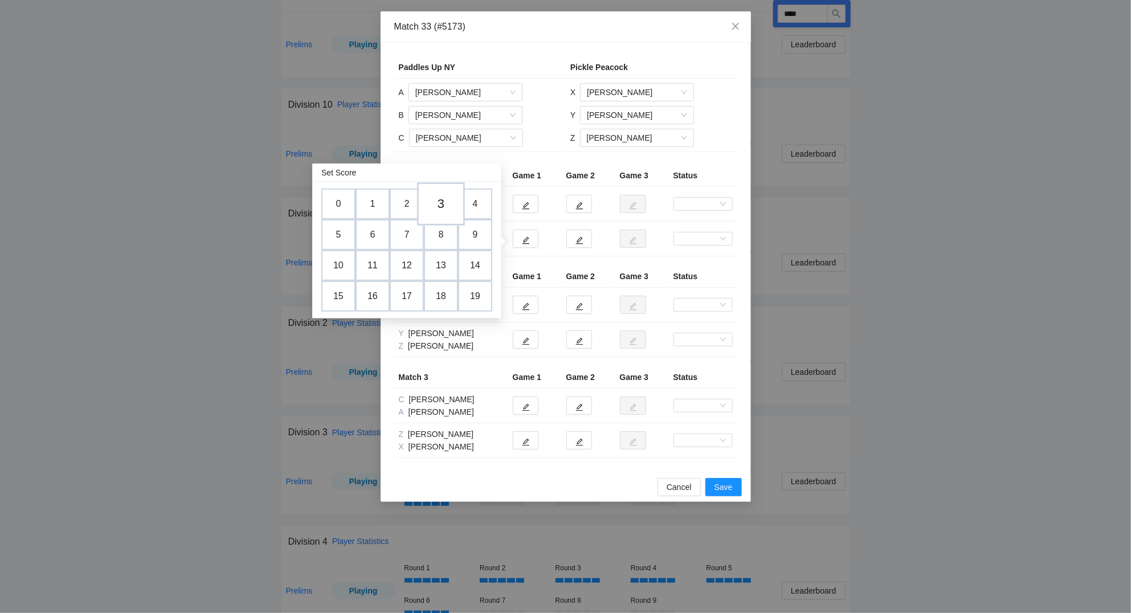
click at [449, 205] on td "3" at bounding box center [441, 203] width 48 height 43
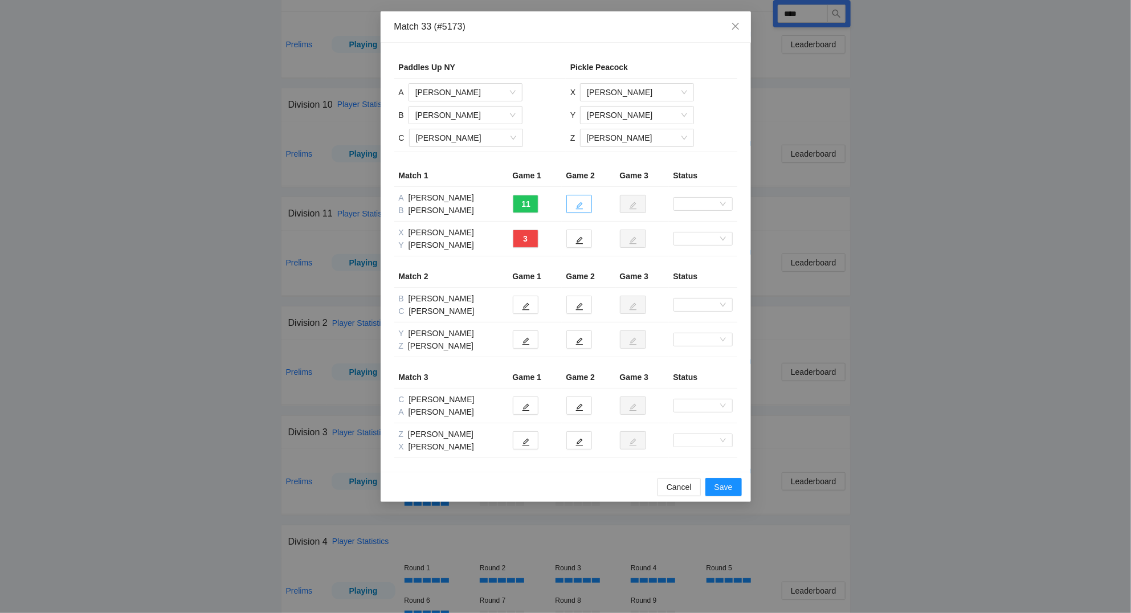
click at [581, 204] on icon "edit" at bounding box center [578, 205] width 7 height 7
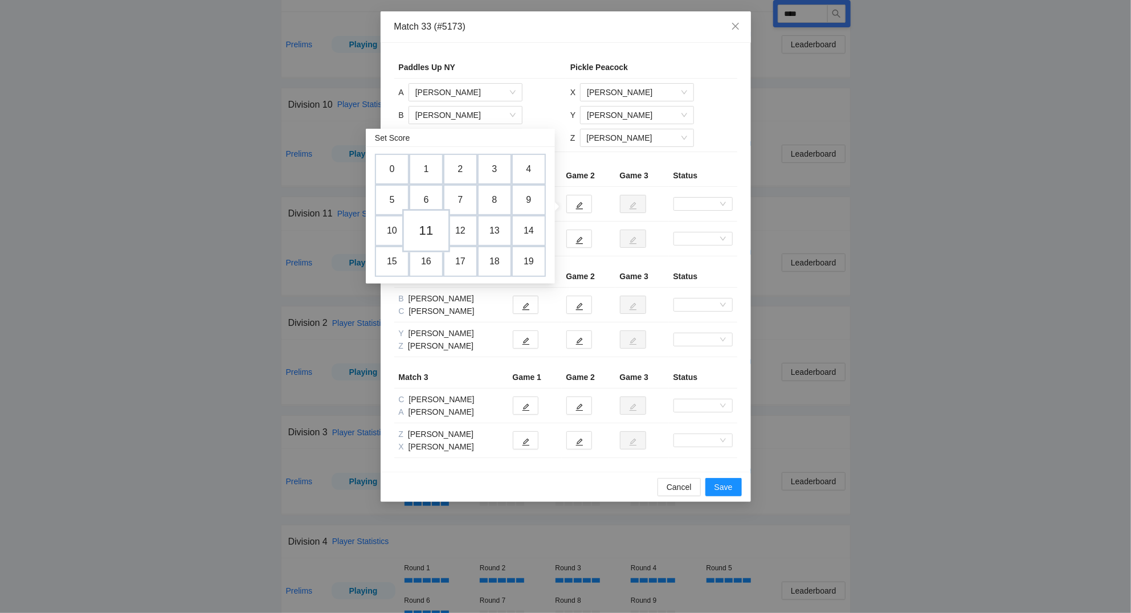
click at [434, 230] on td "11" at bounding box center [426, 230] width 48 height 43
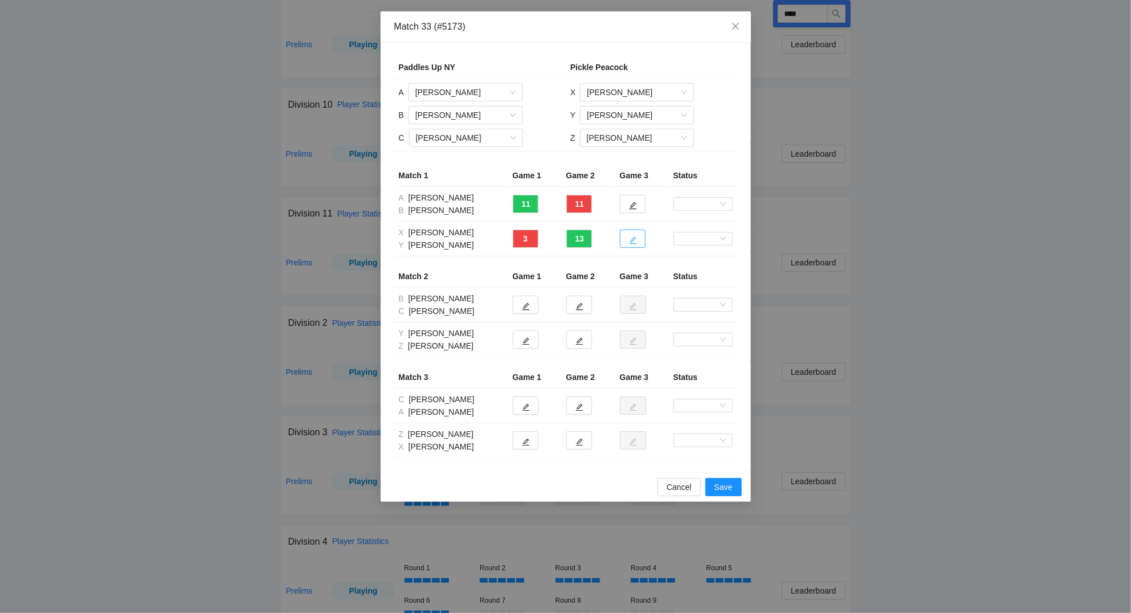
click at [634, 240] on icon "edit" at bounding box center [632, 240] width 7 height 7
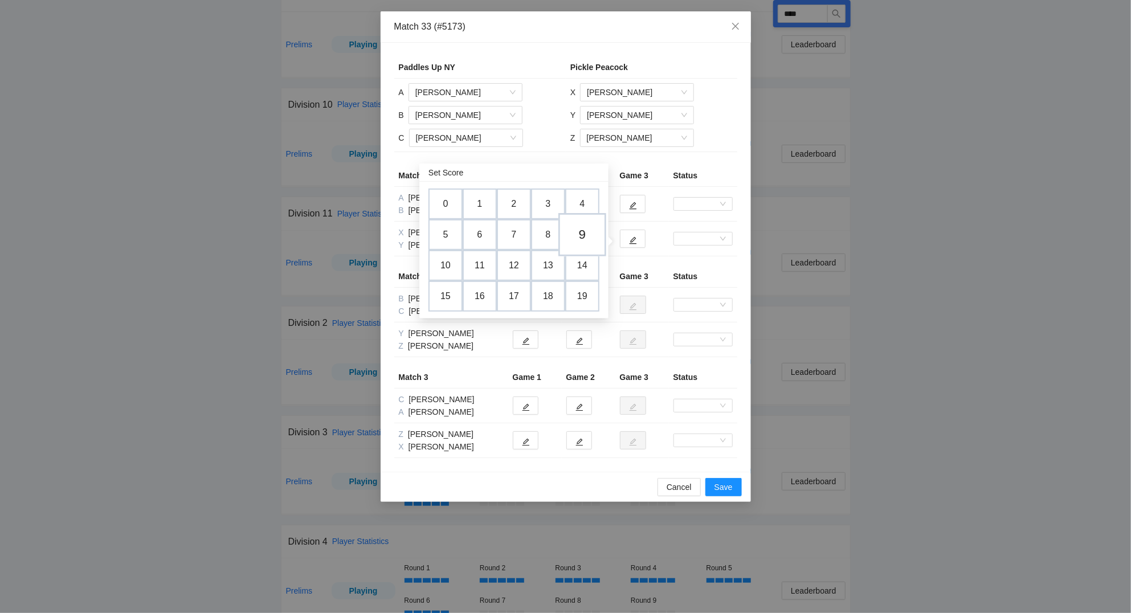
click at [587, 234] on td "9" at bounding box center [582, 234] width 48 height 43
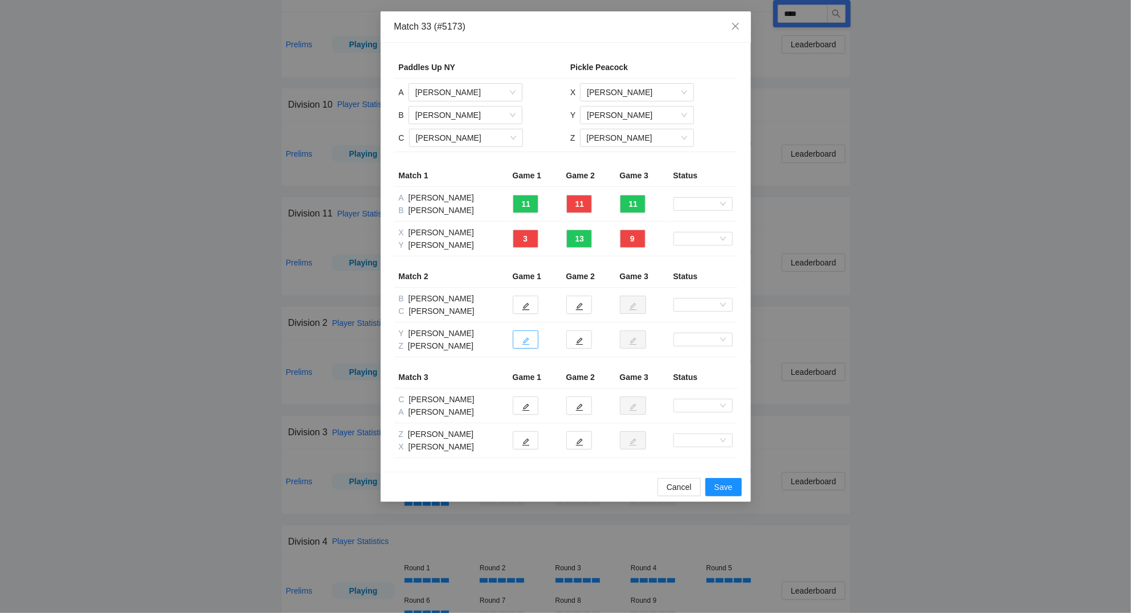
click at [526, 342] on icon "edit" at bounding box center [525, 341] width 7 height 7
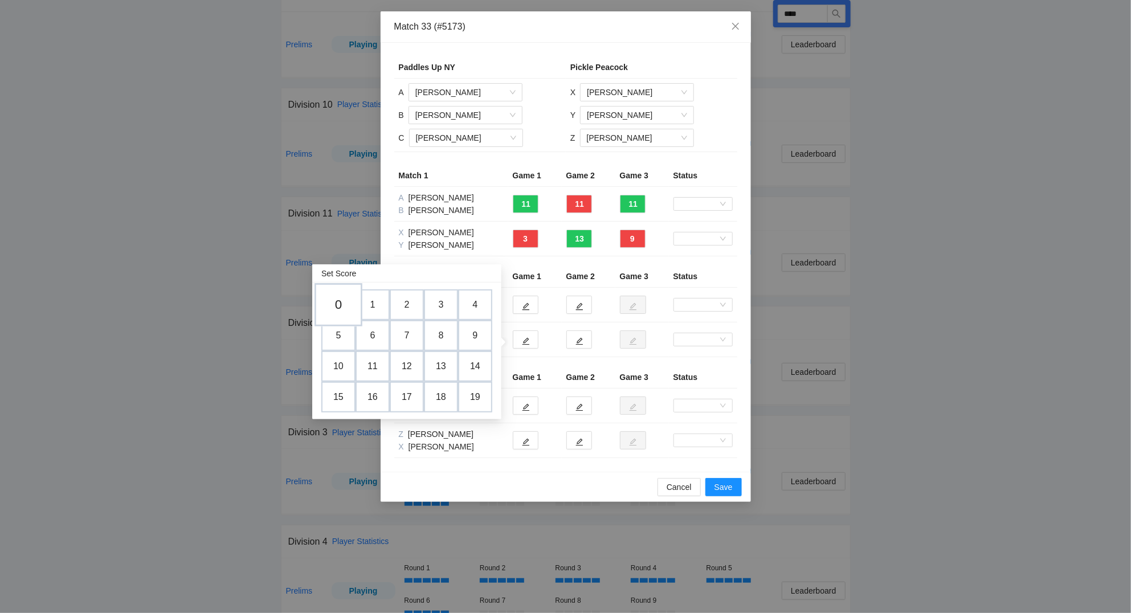
click at [343, 305] on td "0" at bounding box center [338, 304] width 48 height 43
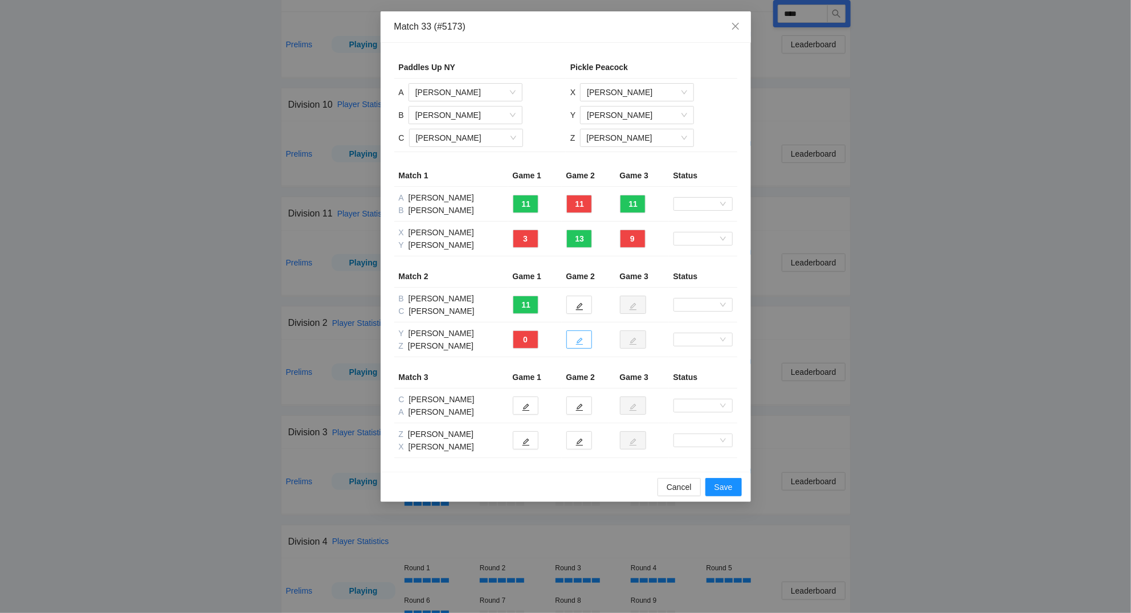
click at [583, 342] on icon "edit" at bounding box center [579, 341] width 8 height 8
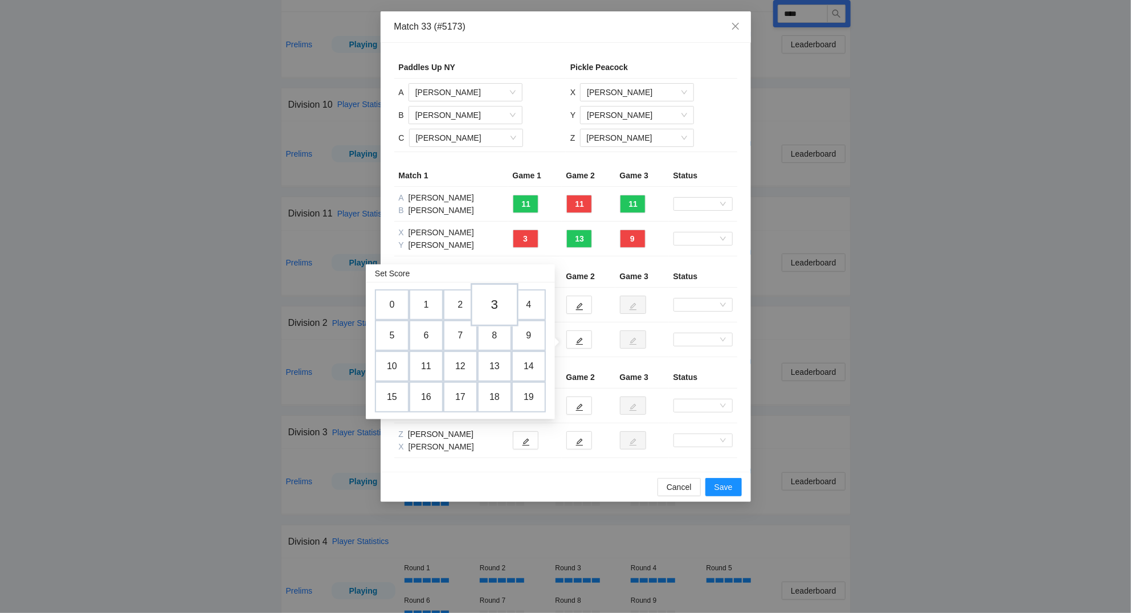
click at [493, 299] on td "3" at bounding box center [495, 304] width 48 height 43
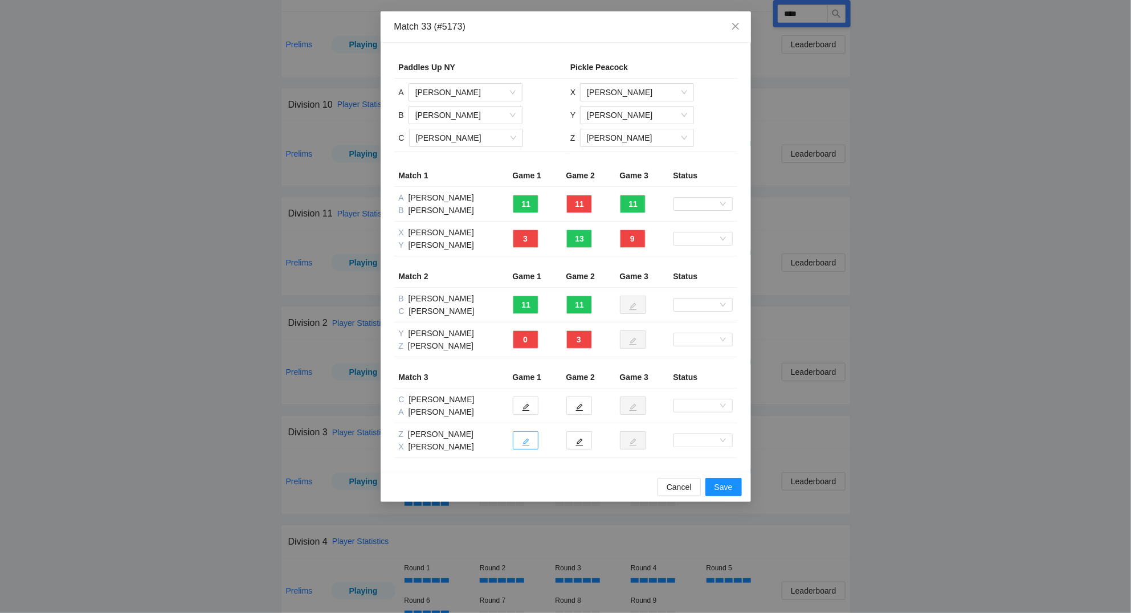
click at [529, 444] on icon "edit" at bounding box center [526, 442] width 8 height 8
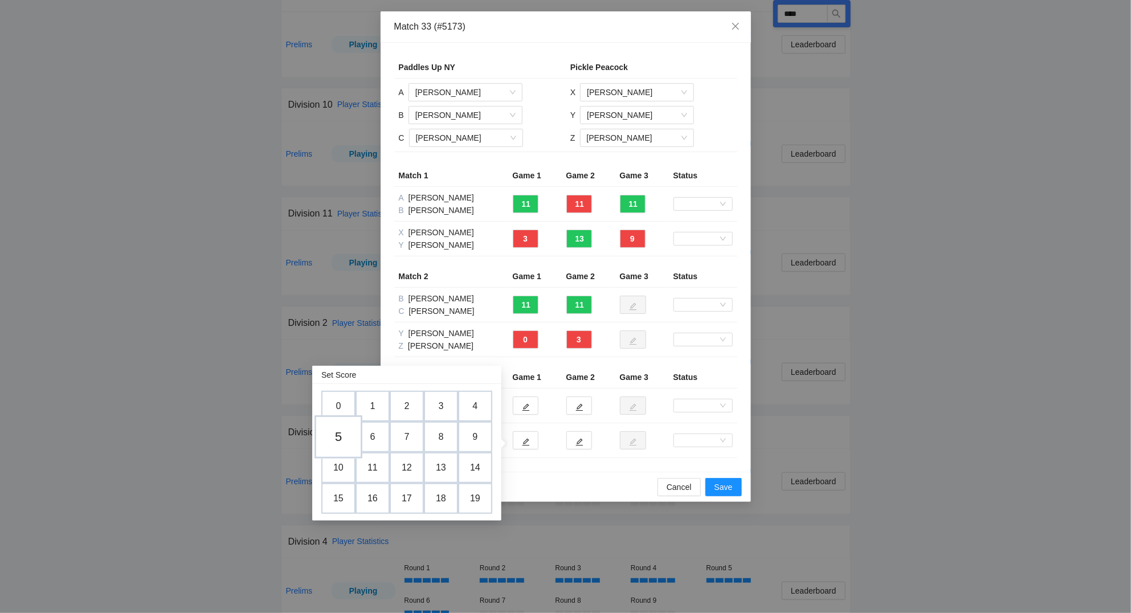
drag, startPoint x: 343, startPoint y: 435, endPoint x: 424, endPoint y: 440, distance: 81.0
click at [344, 435] on td "5" at bounding box center [338, 437] width 34 height 31
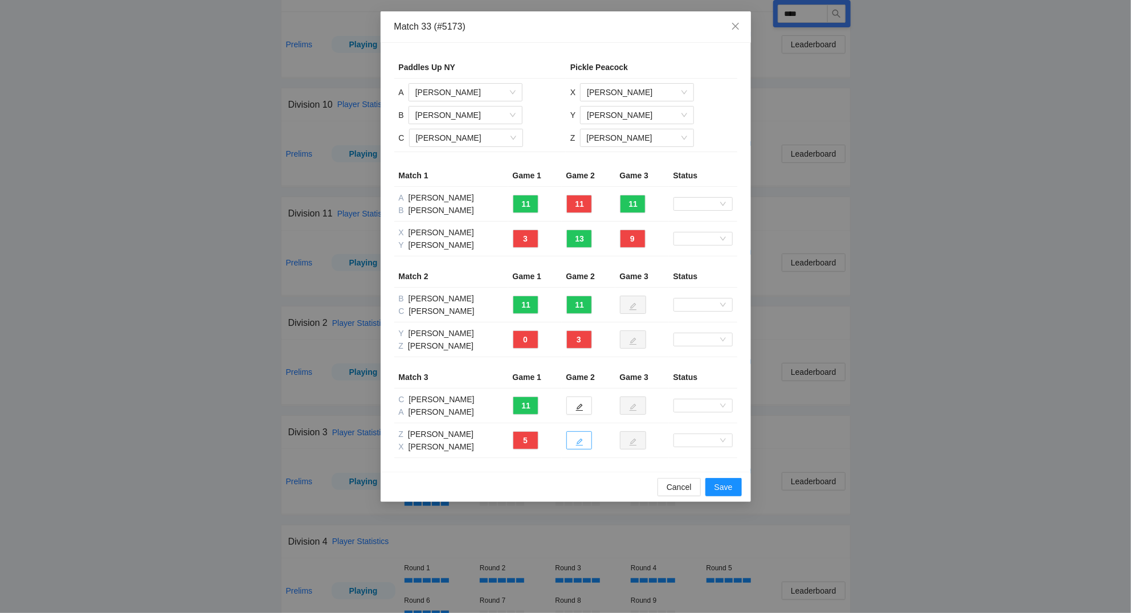
click at [582, 446] on icon "edit" at bounding box center [578, 442] width 7 height 7
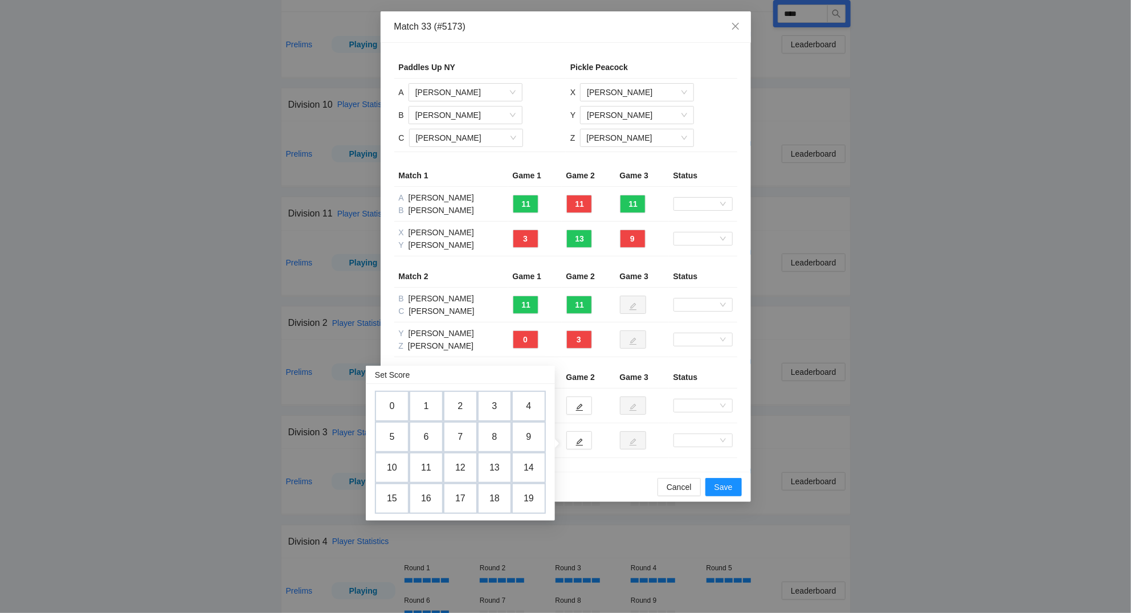
drag, startPoint x: 426, startPoint y: 405, endPoint x: 443, endPoint y: 411, distance: 18.0
click at [427, 405] on td "1" at bounding box center [426, 406] width 34 height 31
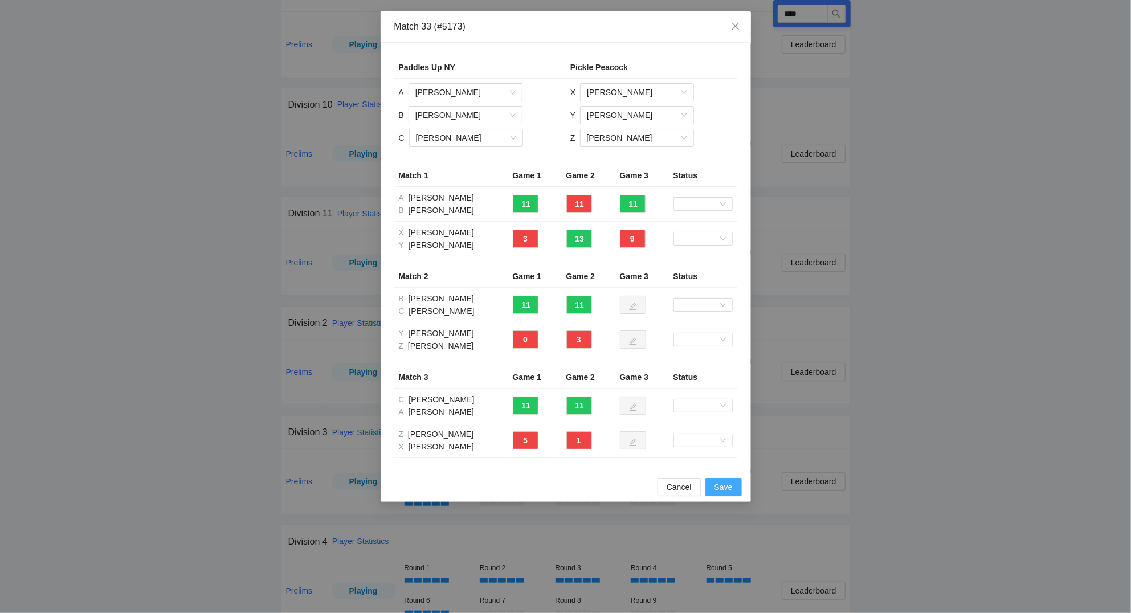
click at [720, 489] on span "Save" at bounding box center [723, 487] width 18 height 13
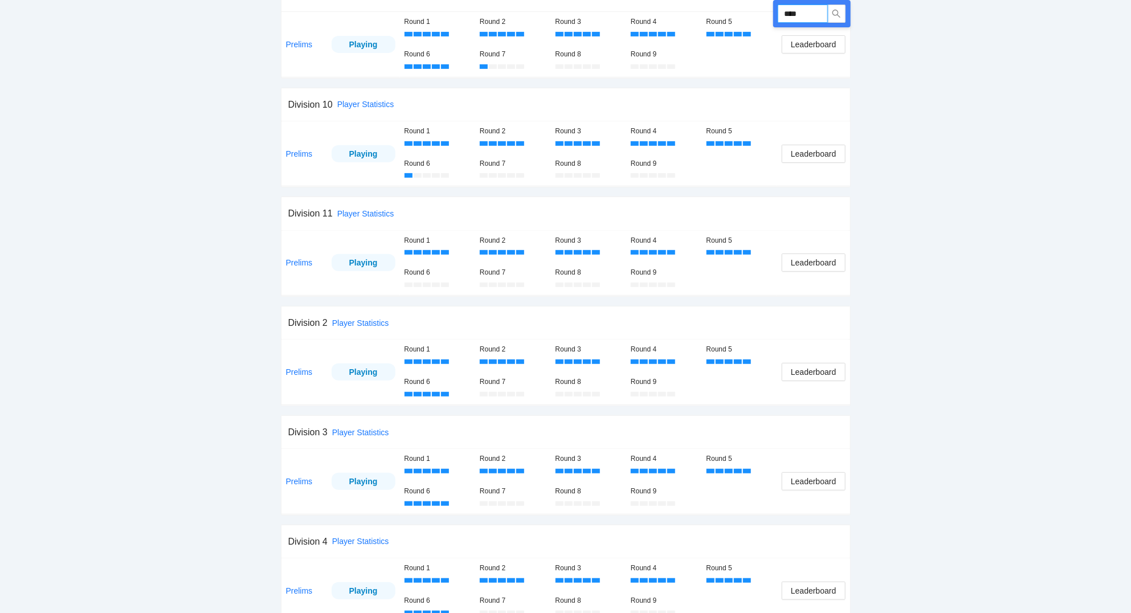
click at [811, 12] on input "****" at bounding box center [803, 14] width 50 height 18
type input "****"
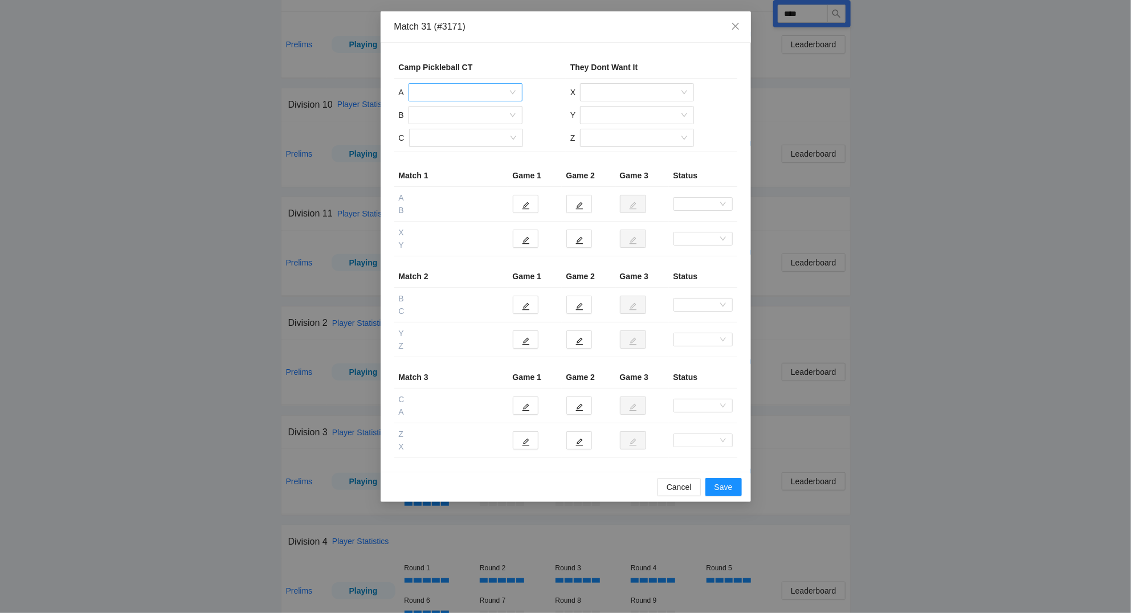
click at [457, 91] on input "search" at bounding box center [461, 92] width 92 height 17
click at [457, 169] on div "[PERSON_NAME]" at bounding box center [465, 170] width 100 height 13
click at [445, 115] on input "search" at bounding box center [461, 115] width 92 height 17
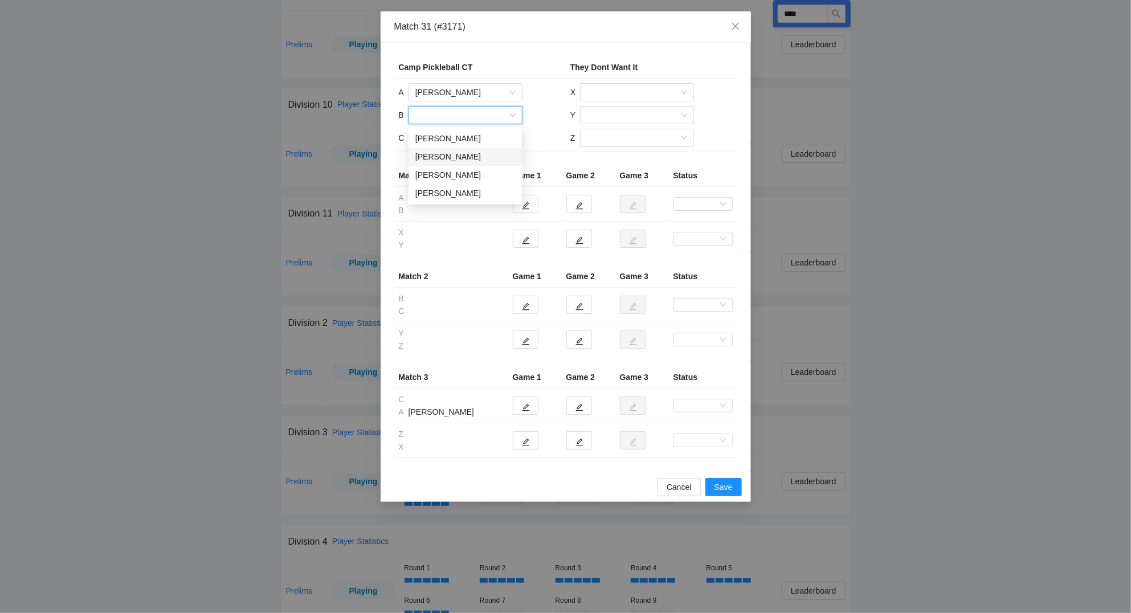
click at [440, 158] on div "[PERSON_NAME]" at bounding box center [465, 156] width 100 height 13
click at [440, 137] on input "search" at bounding box center [462, 137] width 92 height 17
click at [446, 163] on div "[PERSON_NAME]" at bounding box center [465, 161] width 100 height 13
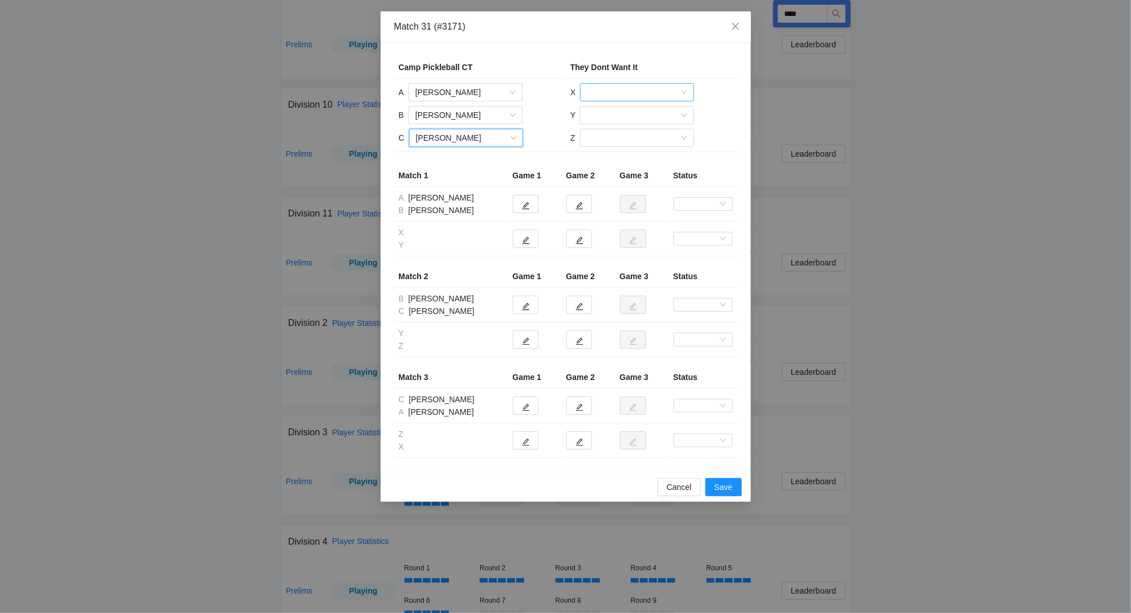
click at [609, 93] on input "search" at bounding box center [633, 92] width 92 height 17
click at [605, 167] on div "[PERSON_NAME]" at bounding box center [637, 170] width 100 height 13
click at [613, 115] on input "search" at bounding box center [633, 115] width 92 height 17
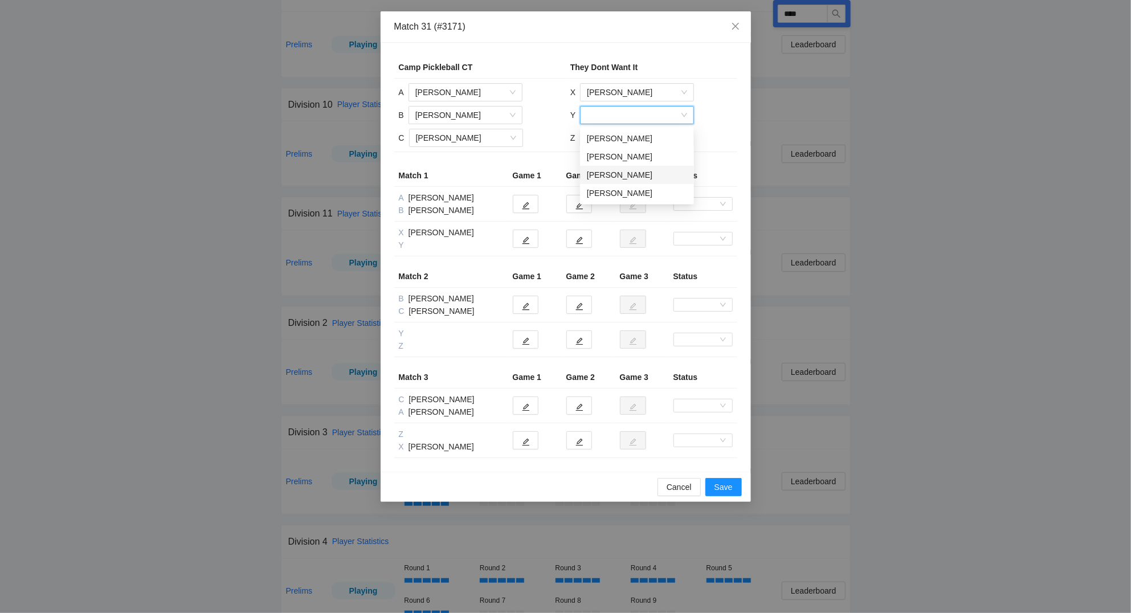
click at [607, 171] on div "[PERSON_NAME]" at bounding box center [637, 175] width 100 height 13
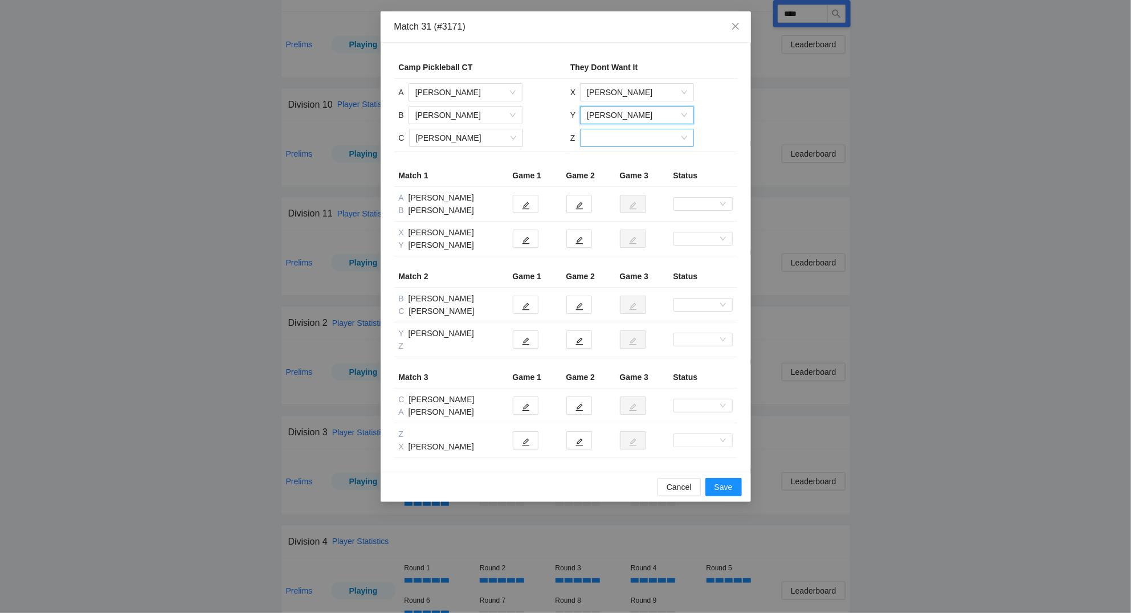
click at [606, 141] on input "search" at bounding box center [633, 137] width 92 height 17
click at [620, 160] on div "[PERSON_NAME]" at bounding box center [636, 161] width 100 height 13
click at [529, 207] on icon "edit" at bounding box center [526, 206] width 8 height 8
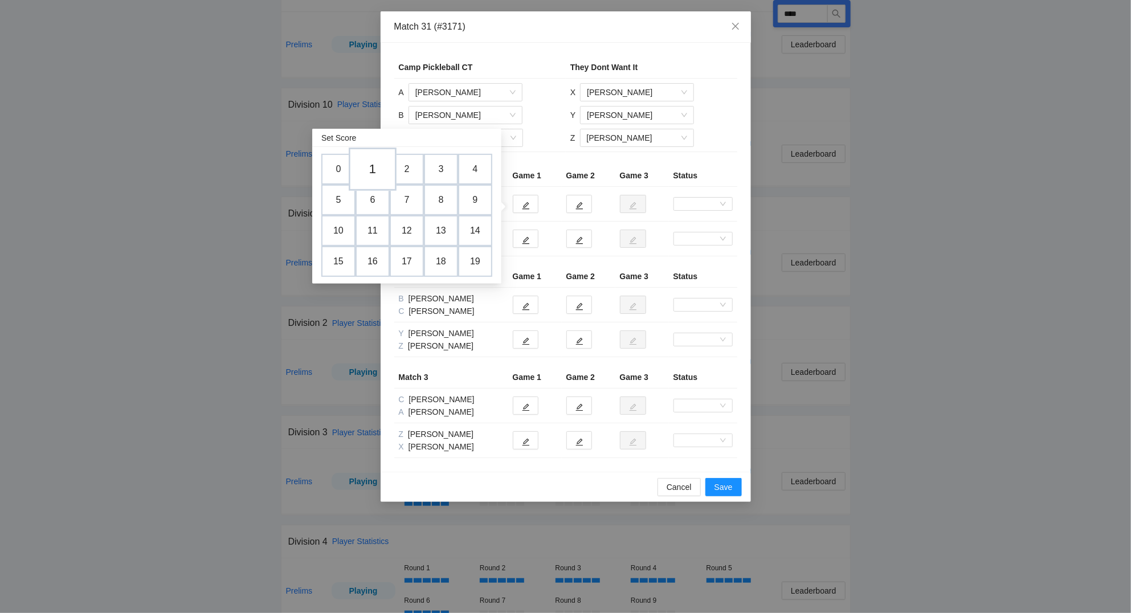
click at [381, 172] on td "1" at bounding box center [373, 169] width 48 height 43
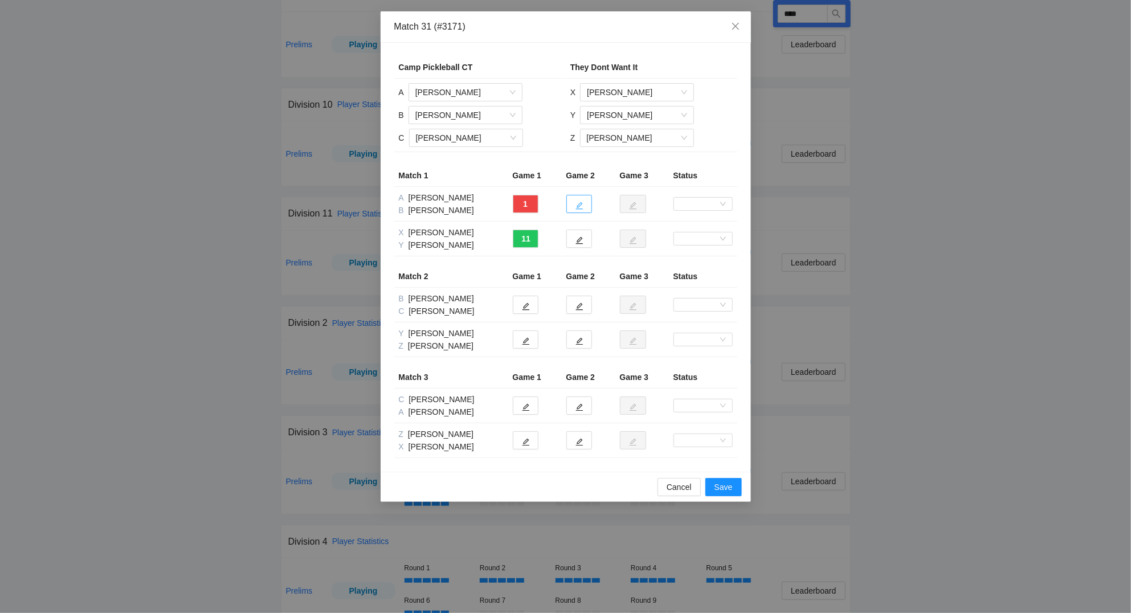
click at [578, 207] on icon "edit" at bounding box center [578, 205] width 7 height 7
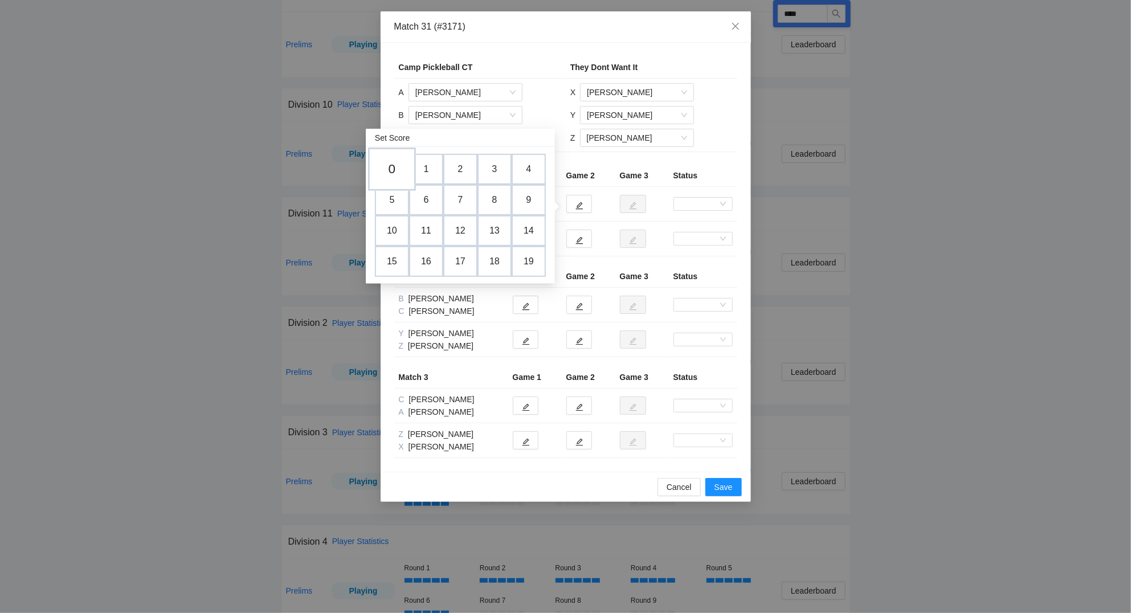
click at [396, 172] on td "0" at bounding box center [392, 169] width 48 height 43
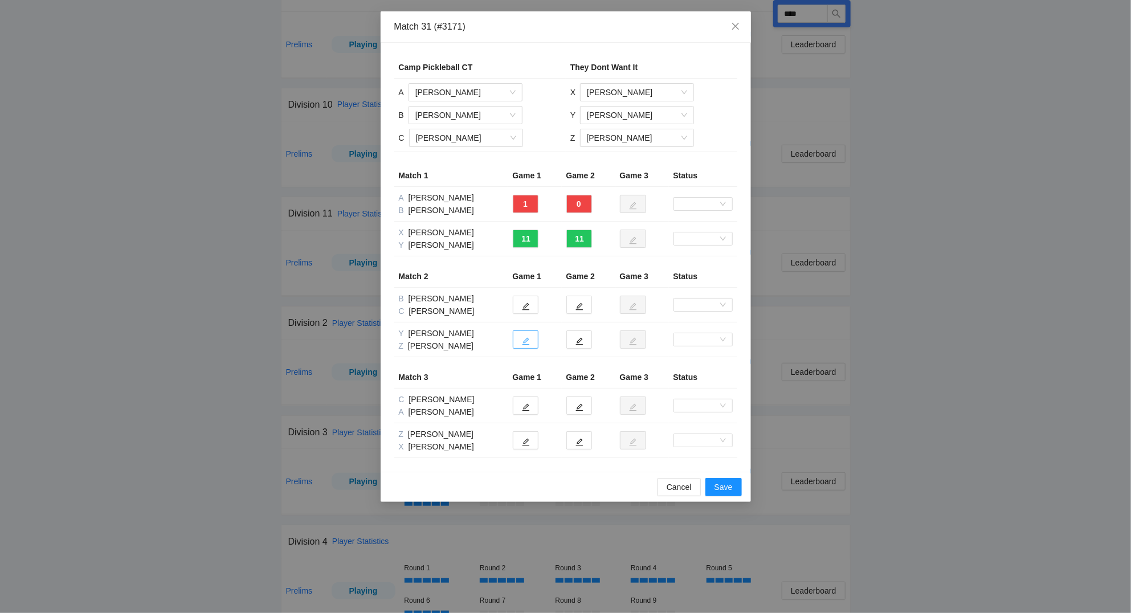
click at [523, 342] on icon "edit" at bounding box center [526, 341] width 8 height 8
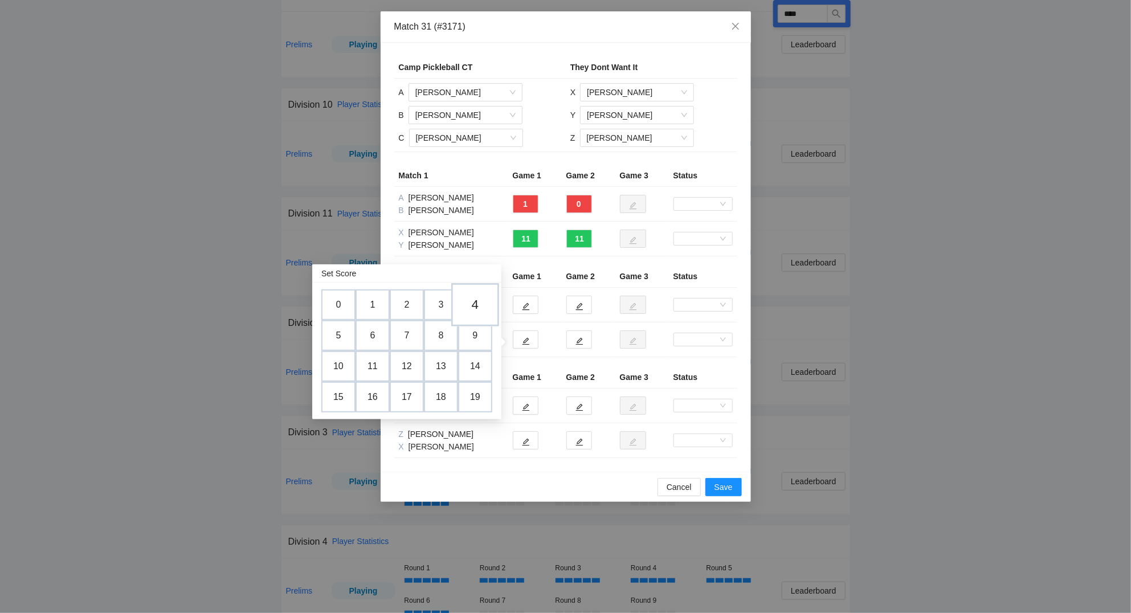
click at [482, 305] on td "4" at bounding box center [475, 304] width 48 height 43
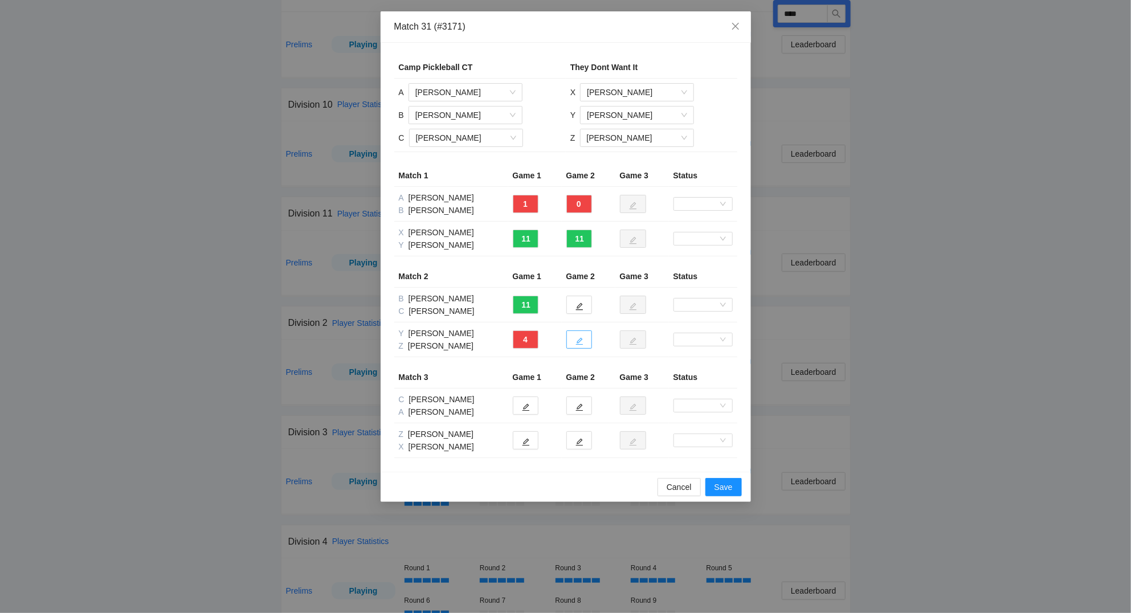
click at [579, 340] on icon "edit" at bounding box center [578, 341] width 7 height 7
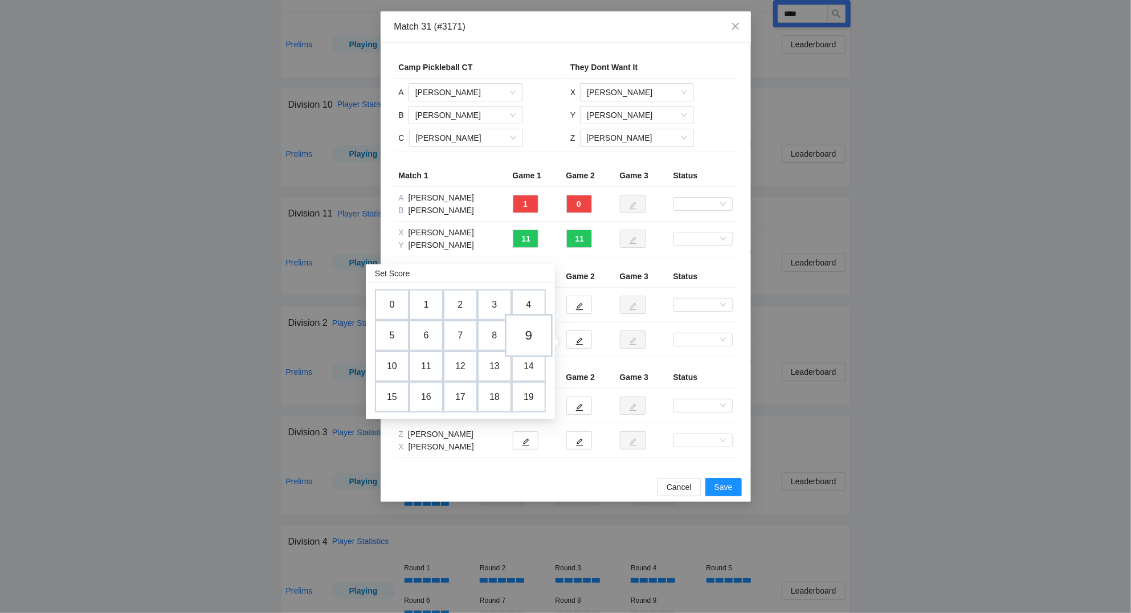
click at [525, 333] on td "9" at bounding box center [529, 335] width 48 height 43
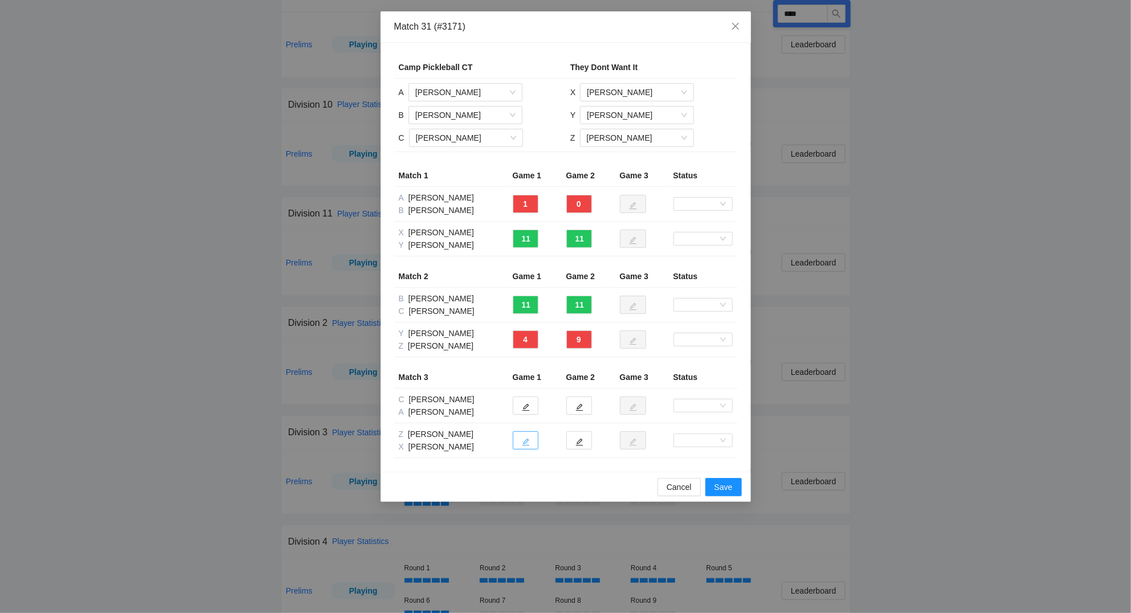
click at [529, 440] on icon "edit" at bounding box center [526, 442] width 8 height 8
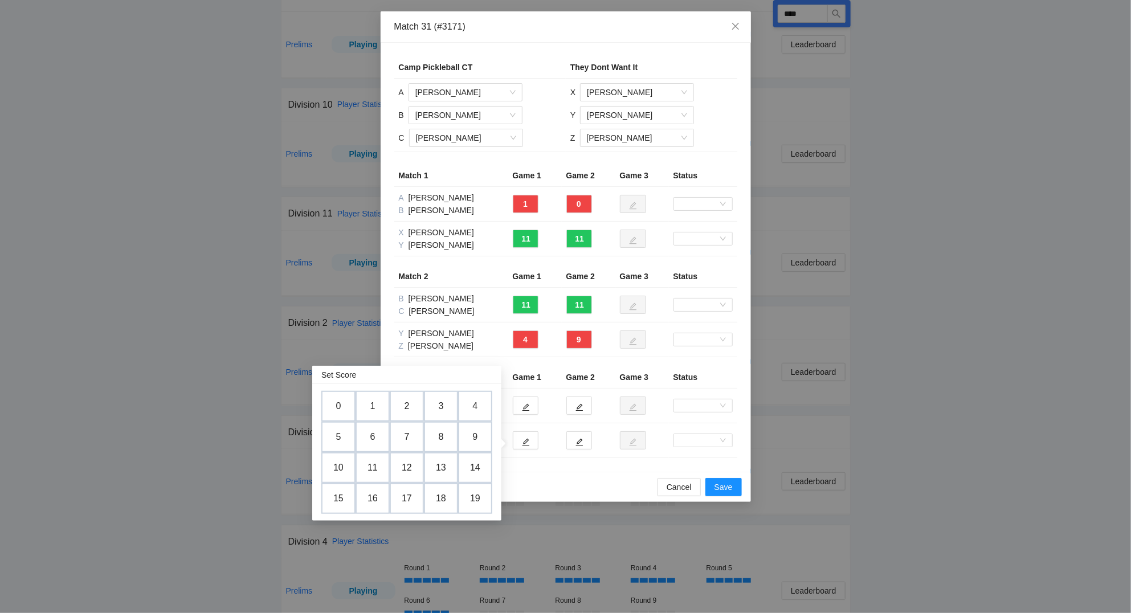
drag, startPoint x: 415, startPoint y: 434, endPoint x: 447, endPoint y: 432, distance: 31.4
click at [415, 430] on td "7" at bounding box center [407, 437] width 34 height 31
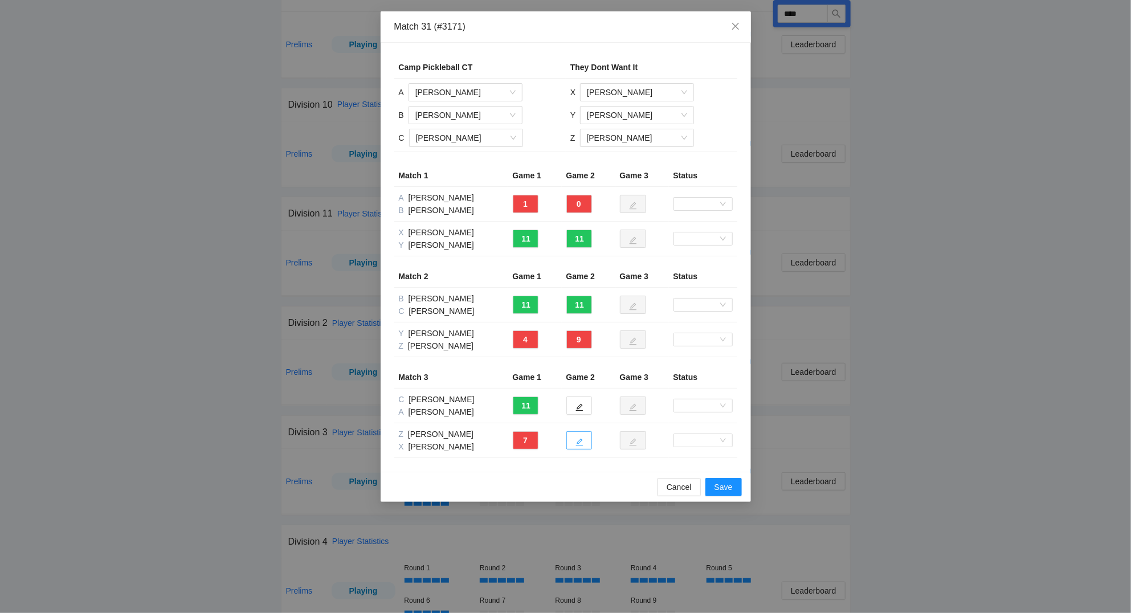
click at [584, 441] on button "button" at bounding box center [579, 440] width 26 height 18
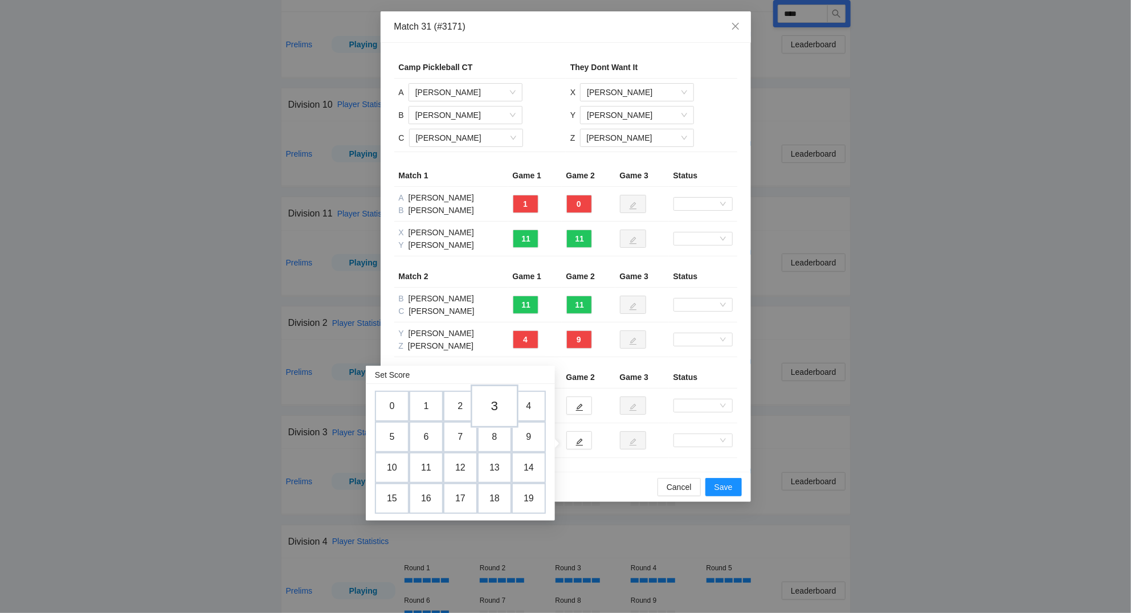
click at [502, 406] on td "3" at bounding box center [495, 406] width 48 height 43
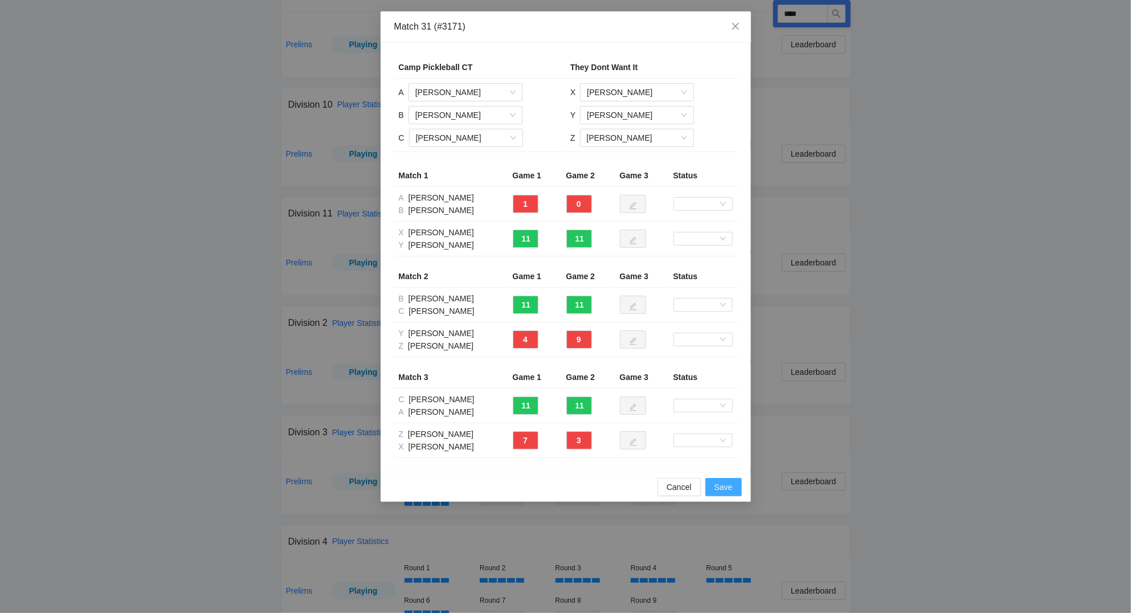
click at [729, 487] on span "Save" at bounding box center [723, 487] width 18 height 13
